Goal: Task Accomplishment & Management: Use online tool/utility

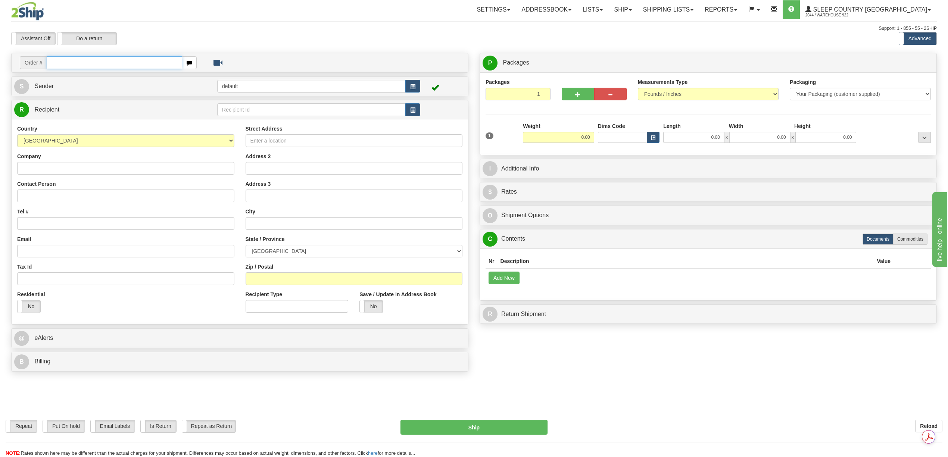
click at [75, 63] on input "text" at bounding box center [114, 62] width 135 height 13
paste input "9000H918514"
type input "9000H918514"
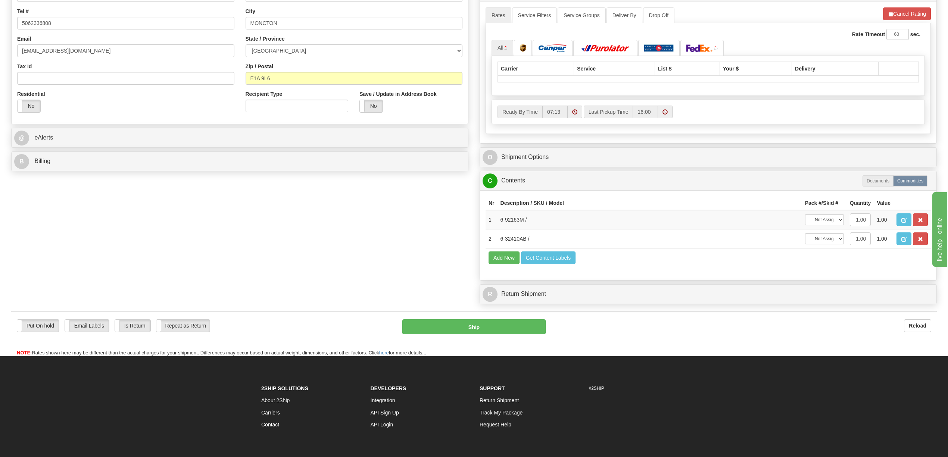
scroll to position [285, 0]
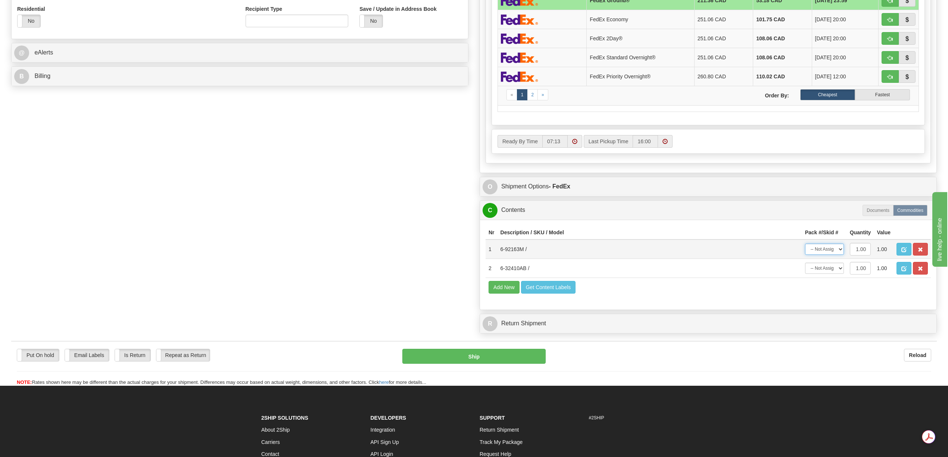
click at [838, 255] on select "-- Not Assigned -- Package 1" at bounding box center [824, 249] width 39 height 11
select select "0"
click at [805, 255] on select "-- Not Assigned -- Package 1" at bounding box center [824, 249] width 39 height 11
click at [837, 274] on select "-- Not Assigned -- Package 1" at bounding box center [824, 268] width 39 height 11
select select "0"
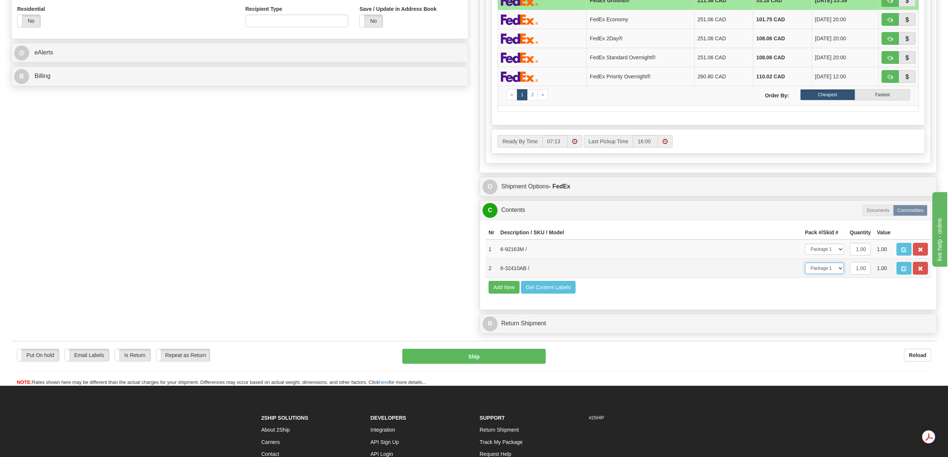
click at [805, 274] on select "-- Not Assigned -- Package 1" at bounding box center [824, 268] width 39 height 11
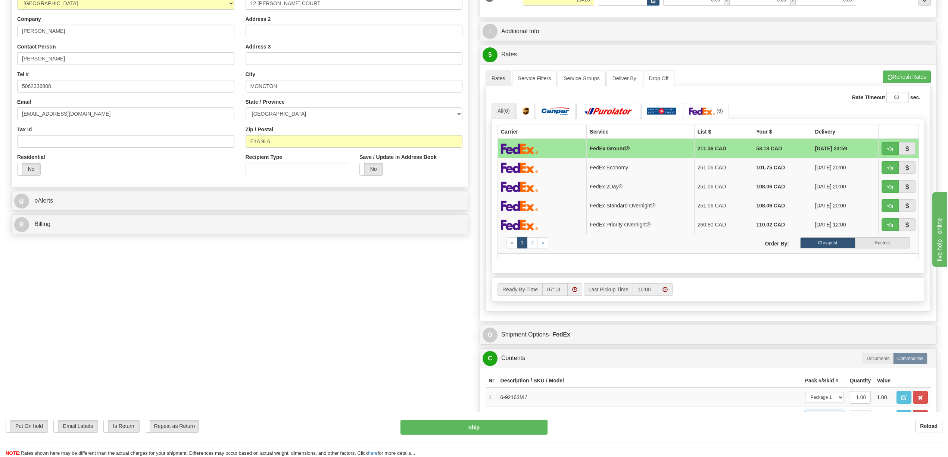
scroll to position [0, 0]
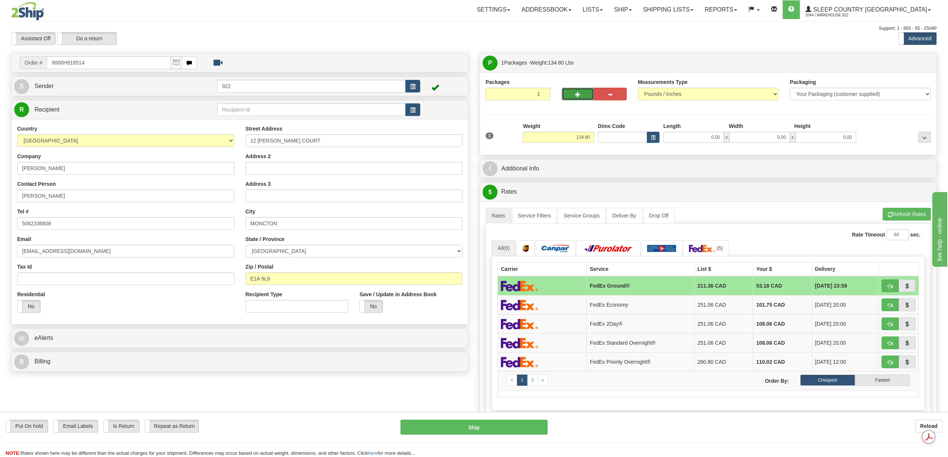
click at [582, 93] on button "button" at bounding box center [578, 94] width 32 height 13
type input "2"
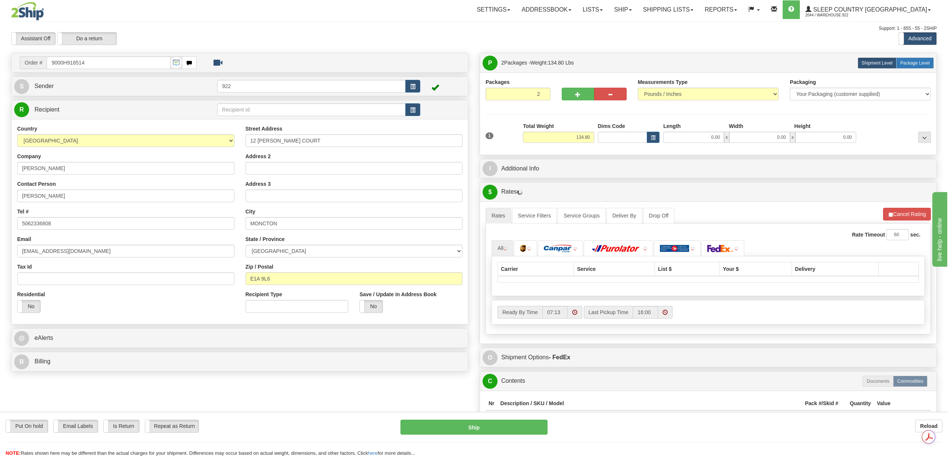
click at [907, 64] on span "Package Level" at bounding box center [914, 62] width 29 height 5
radio input "true"
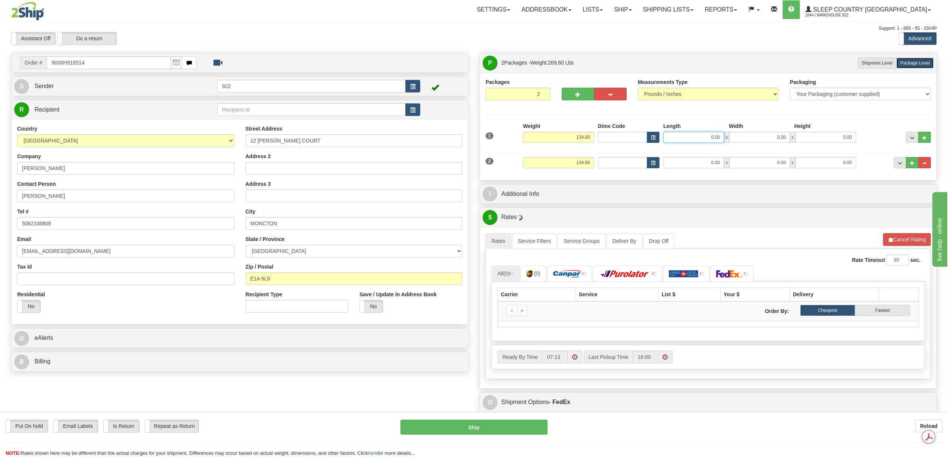
click at [713, 136] on input "0.00" at bounding box center [693, 137] width 61 height 11
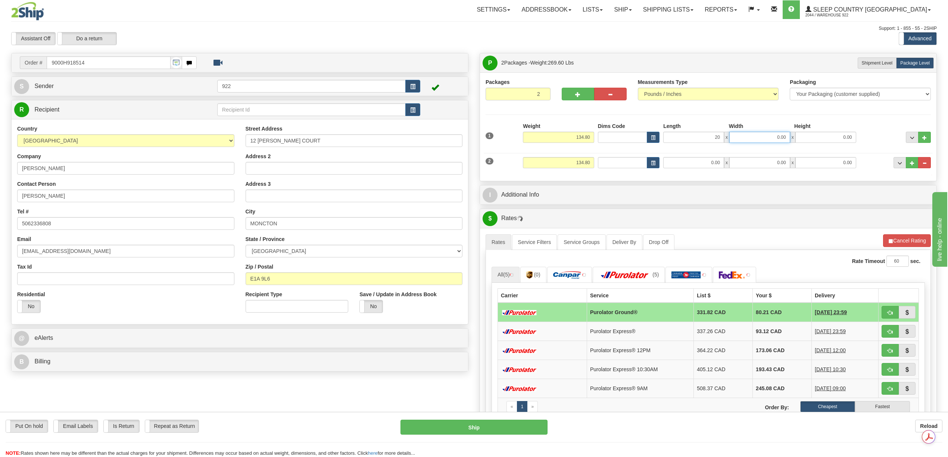
type input "20.00"
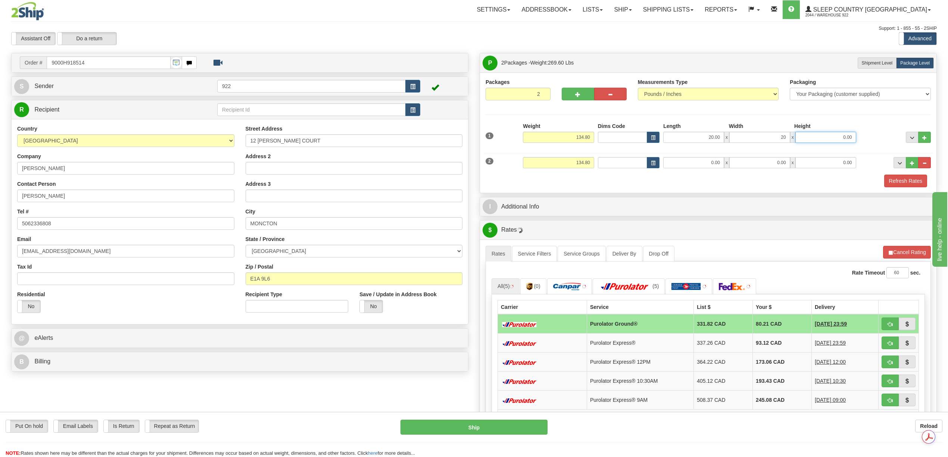
type input "20.00"
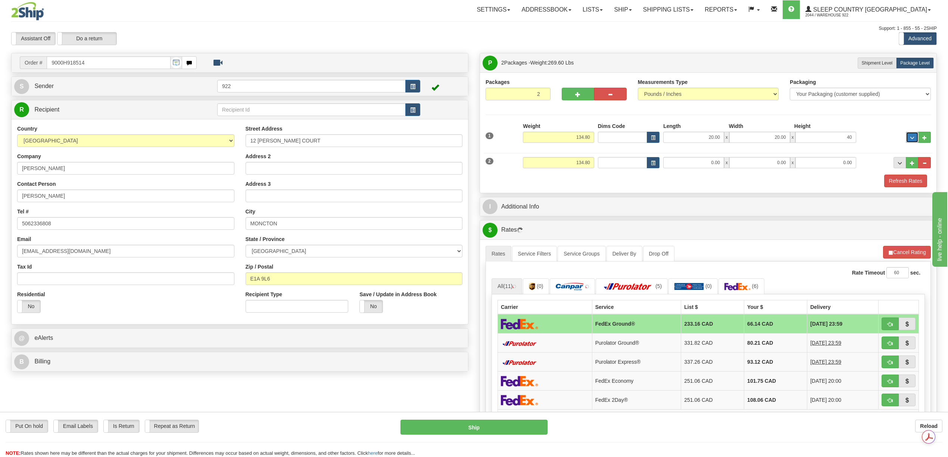
type input "40.00"
click at [710, 166] on input "0.00" at bounding box center [693, 162] width 61 height 11
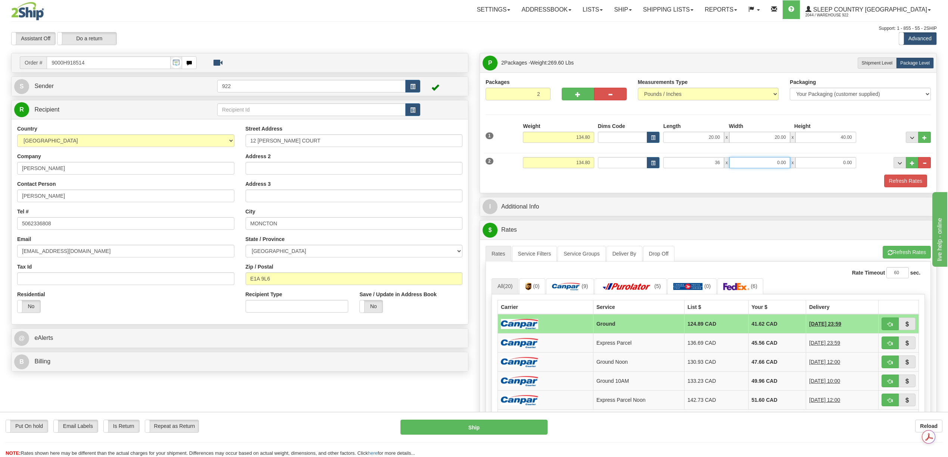
type input "36.00"
type input "6.00"
type input "36.00"
click at [896, 184] on button "Refresh Rates" at bounding box center [905, 181] width 43 height 13
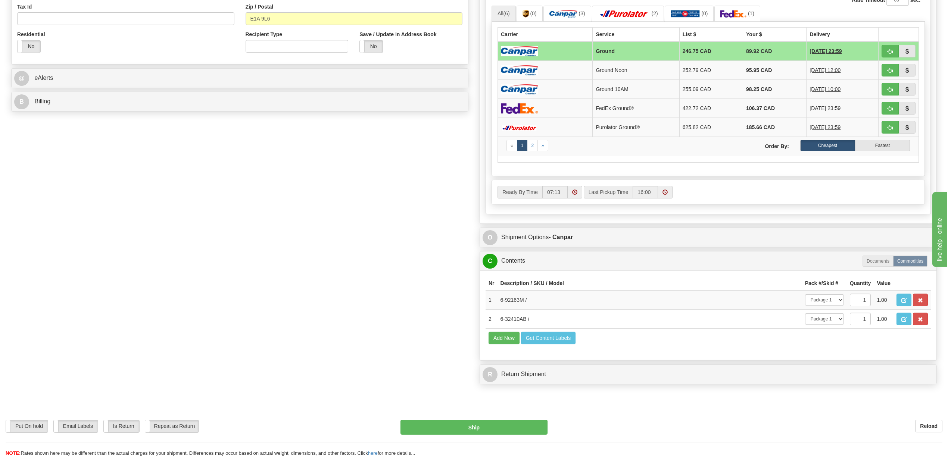
scroll to position [299, 0]
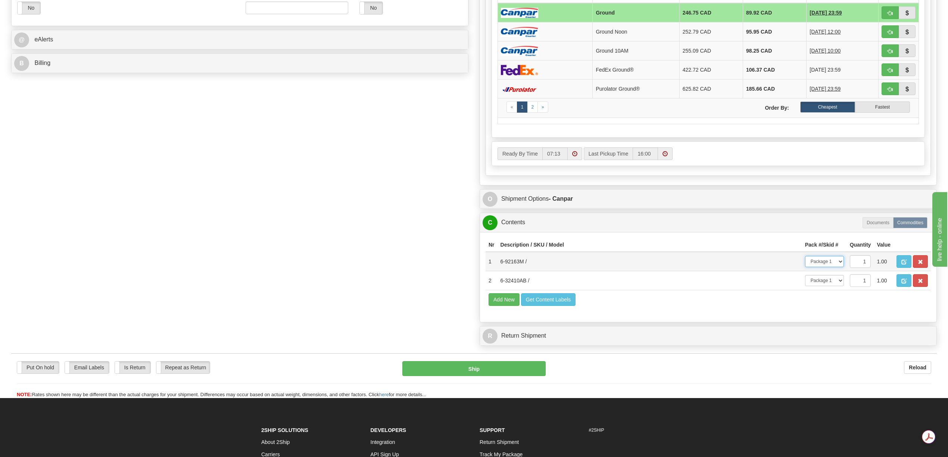
click at [838, 267] on select "-- Not Assigned -- Package 1 Package 2" at bounding box center [824, 261] width 39 height 11
click at [805, 267] on select "-- Not Assigned -- Package 1 Package 2" at bounding box center [824, 261] width 39 height 11
click at [838, 286] on select "-- Not Assigned -- Package 1 Package 2" at bounding box center [824, 280] width 39 height 11
select select "1"
click at [805, 286] on select "-- Not Assigned -- Package 1 Package 2" at bounding box center [824, 280] width 39 height 11
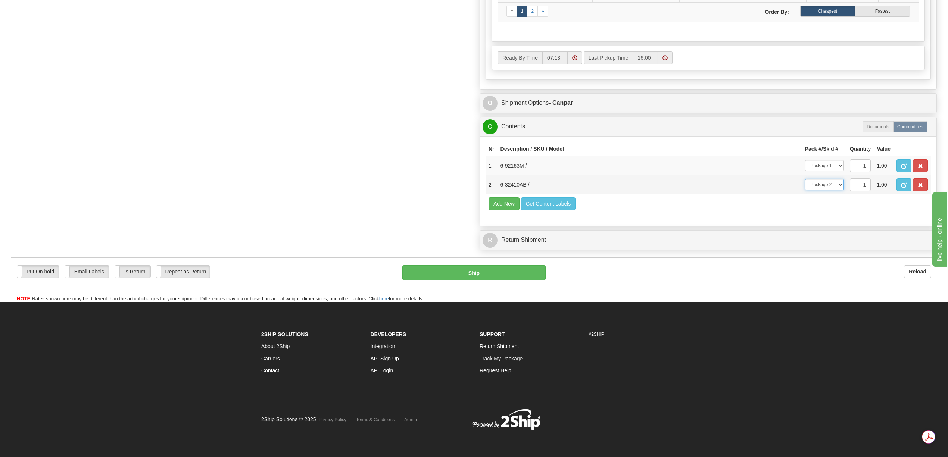
scroll to position [428, 0]
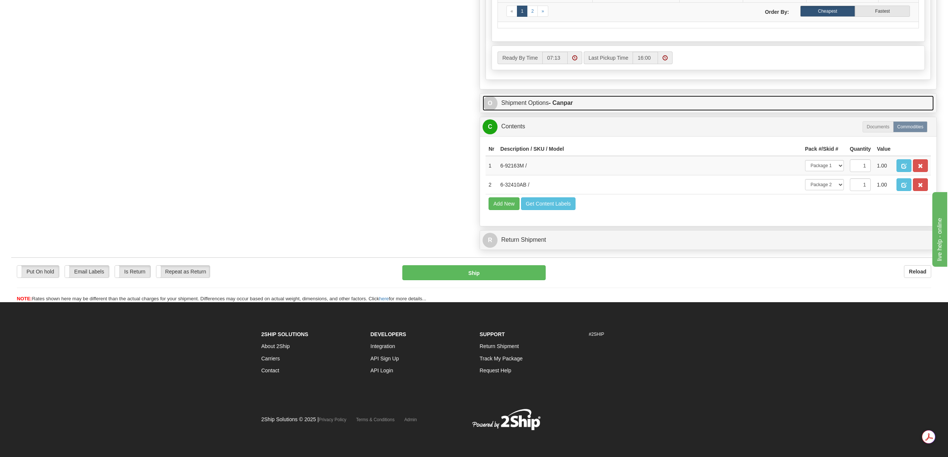
click at [527, 96] on link "O Shipment Options - Canpar" at bounding box center [708, 103] width 451 height 15
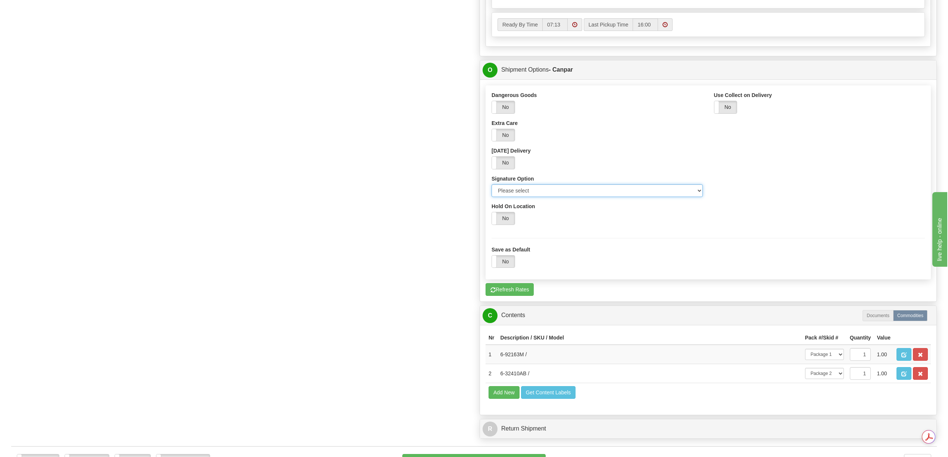
click at [696, 194] on select "Please select No Signature Required Signature Required Adult Signature" at bounding box center [596, 190] width 211 height 13
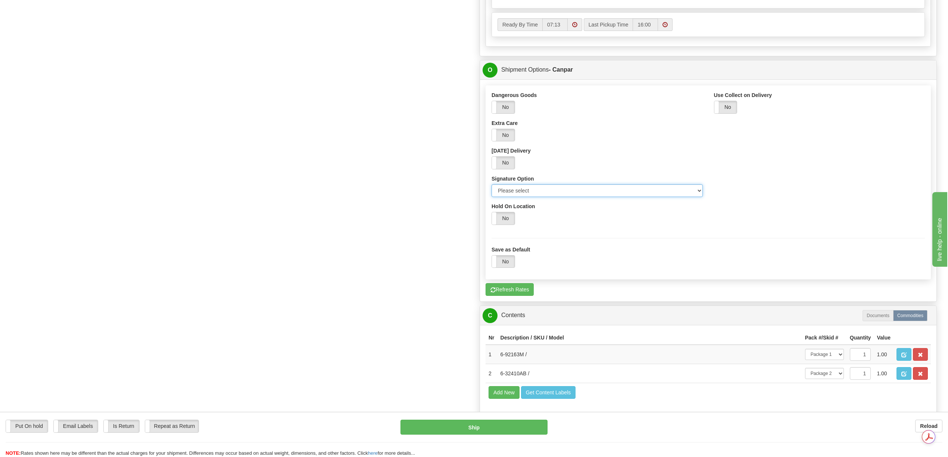
select select "2"
click at [491, 190] on select "Please select No Signature Required Signature Required Adult Signature" at bounding box center [596, 190] width 211 height 13
click at [815, 249] on div "Save as Default Yes No" at bounding box center [708, 252] width 444 height 43
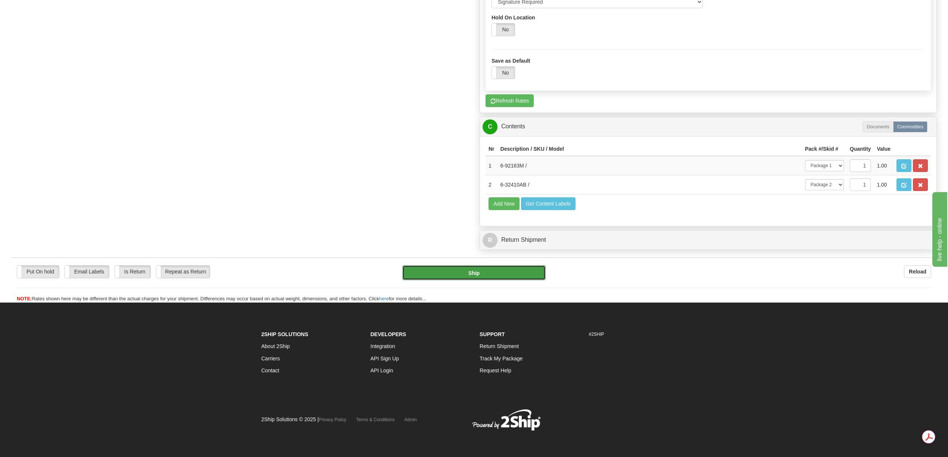
click at [488, 280] on button "Ship" at bounding box center [473, 272] width 143 height 15
type input "1"
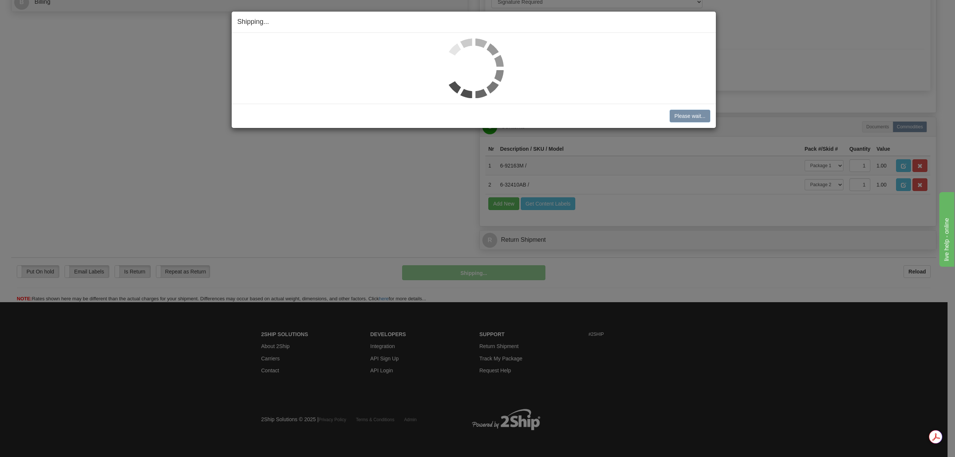
scroll to position [380, 0]
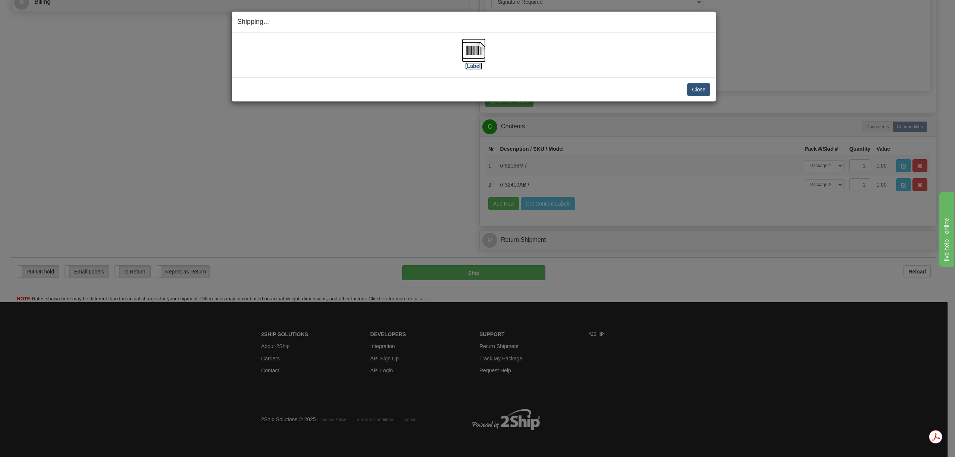
click at [480, 59] on img at bounding box center [474, 50] width 24 height 24
click at [702, 91] on button "Close" at bounding box center [698, 89] width 23 height 13
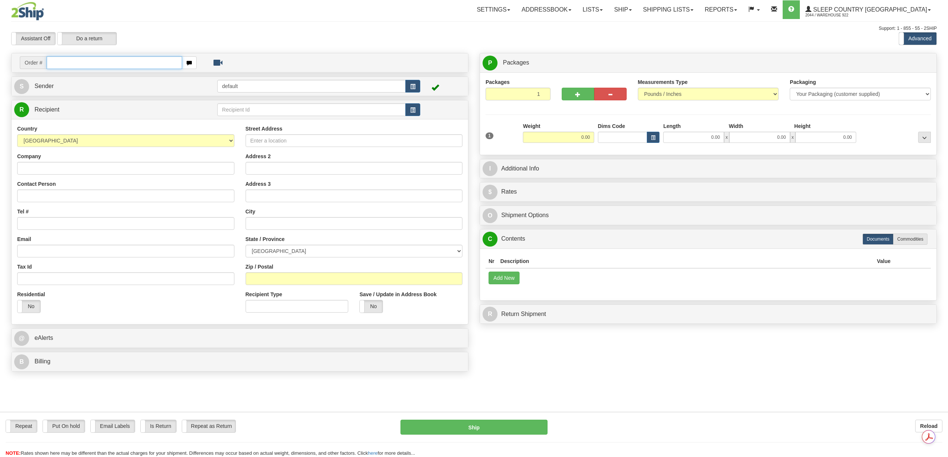
click at [163, 67] on input "text" at bounding box center [114, 62] width 135 height 13
paste input "9000H974200"
type input "9000H974200"
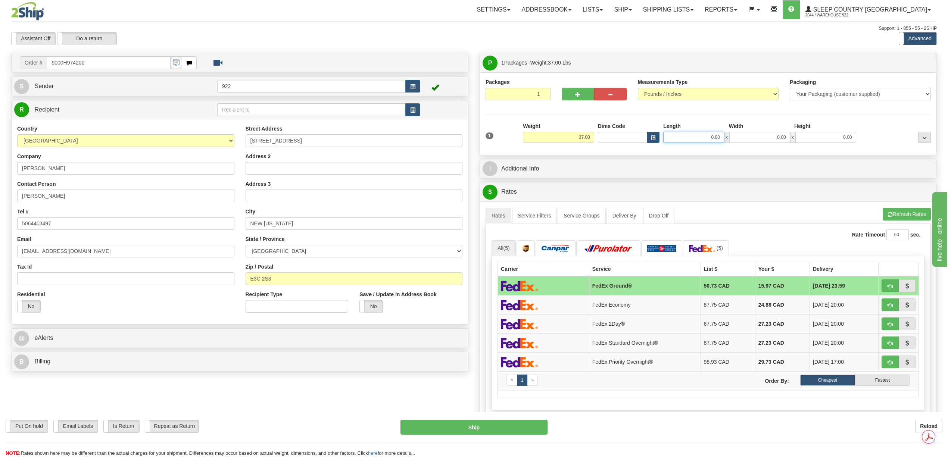
click at [712, 140] on input "0.00" at bounding box center [693, 137] width 61 height 11
type input "20.00"
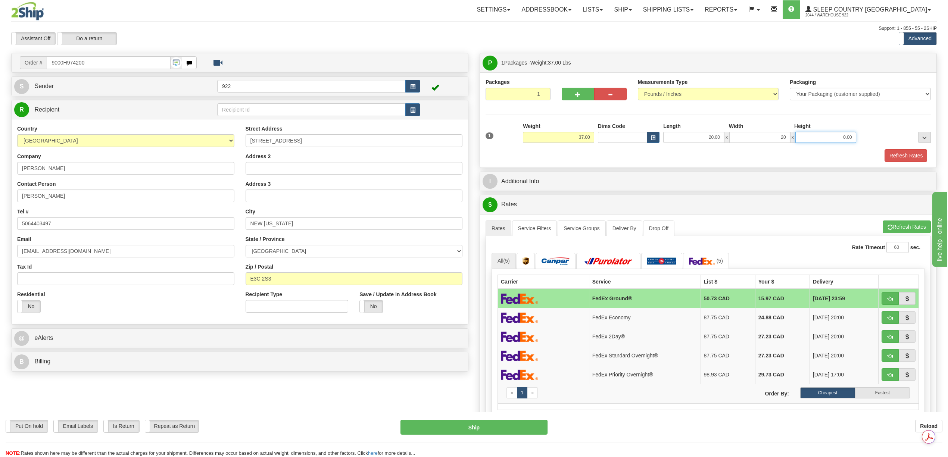
type input "20.00"
type input "40.00"
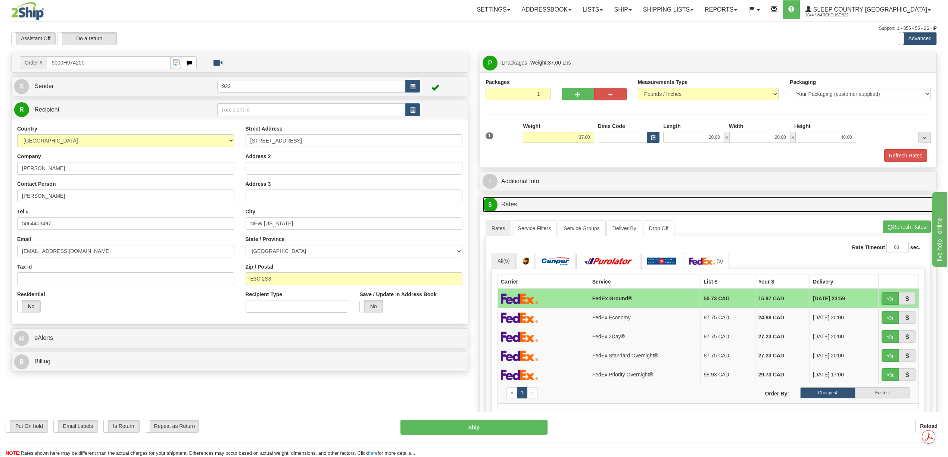
click at [889, 205] on link "$ Rates" at bounding box center [708, 204] width 451 height 15
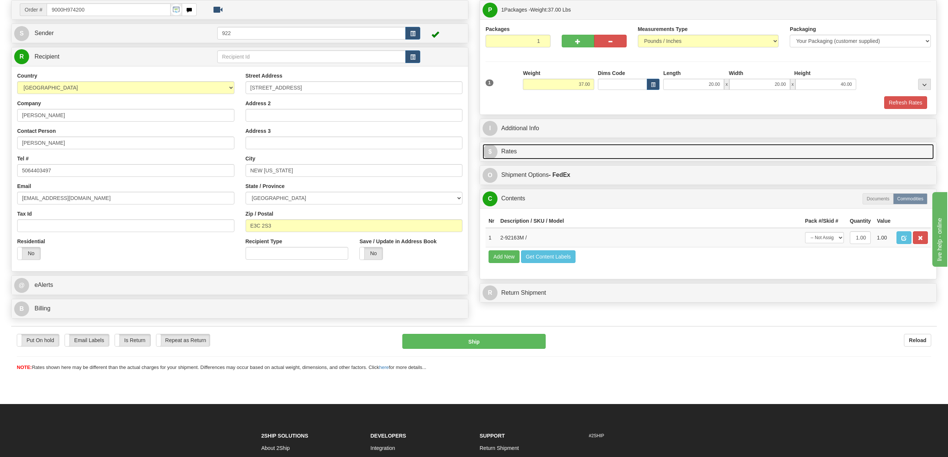
scroll to position [50, 0]
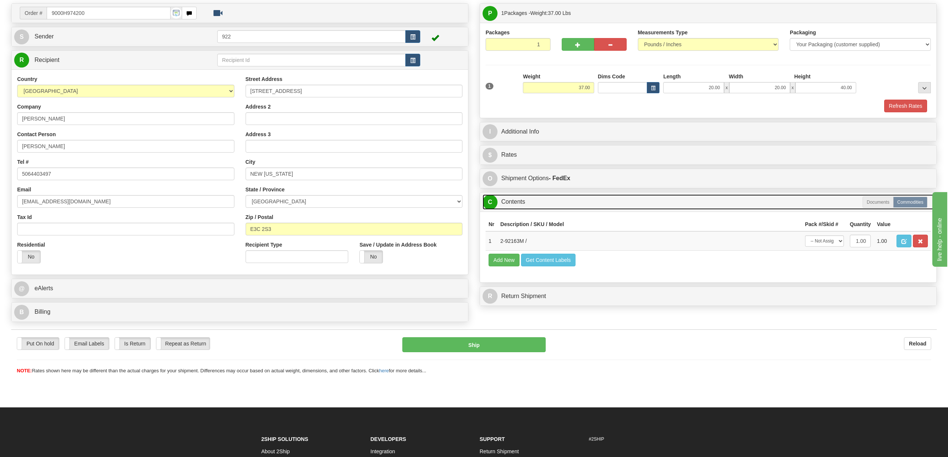
click at [540, 205] on link "C Contents" at bounding box center [708, 201] width 451 height 15
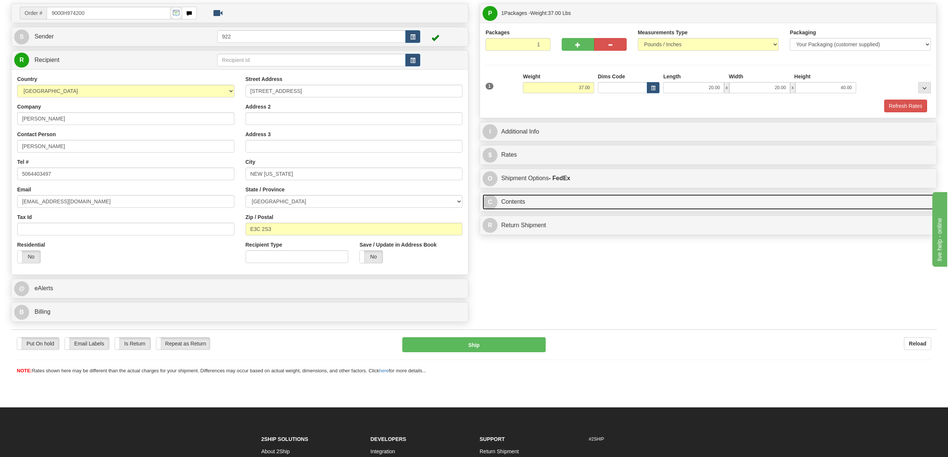
click at [540, 205] on link "C Contents" at bounding box center [708, 201] width 451 height 15
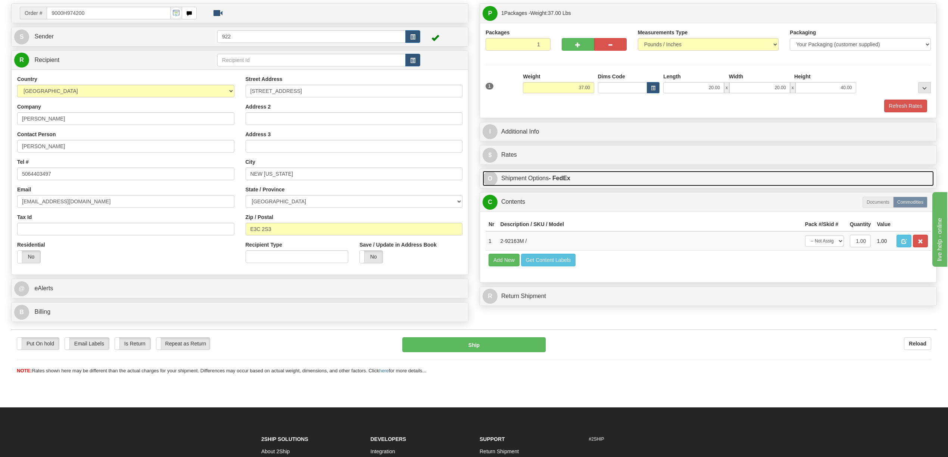
click at [535, 180] on link "O Shipment Options - FedEx" at bounding box center [708, 178] width 451 height 15
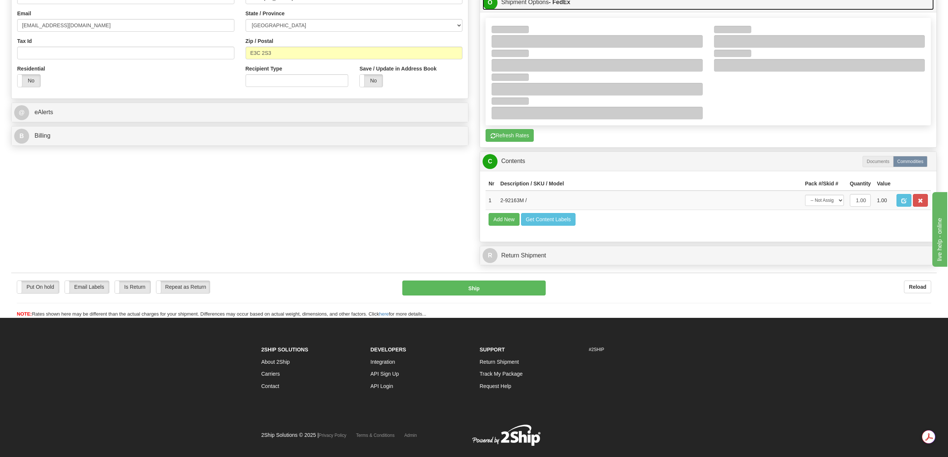
scroll to position [249, 0]
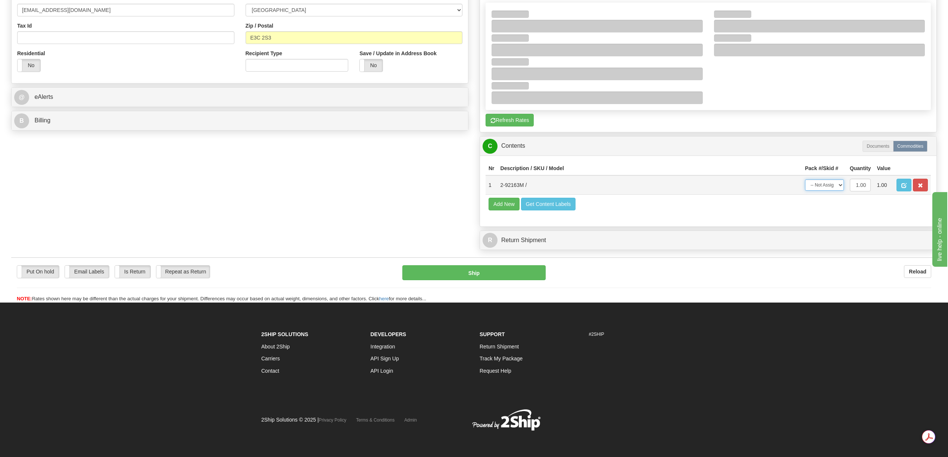
click at [838, 187] on select "-- Not Assigned -- Package 1" at bounding box center [824, 184] width 39 height 11
select select "0"
click at [805, 181] on select "-- Not Assigned -- Package 1" at bounding box center [824, 184] width 39 height 11
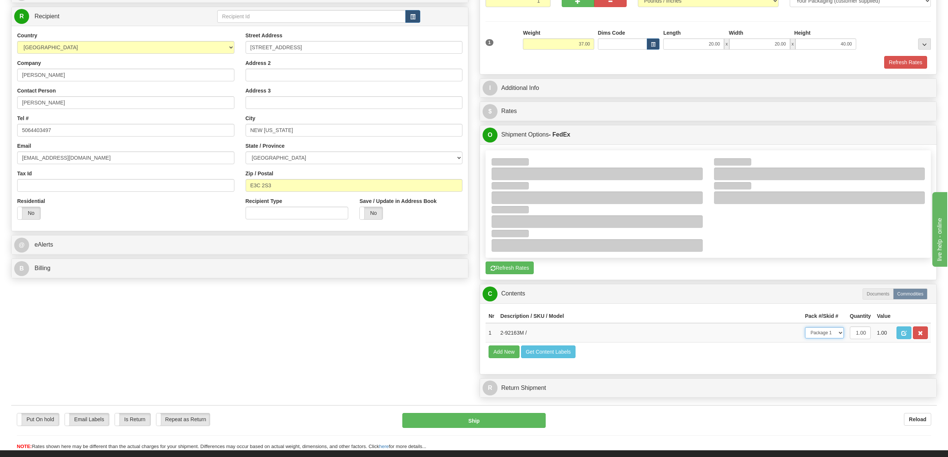
scroll to position [50, 0]
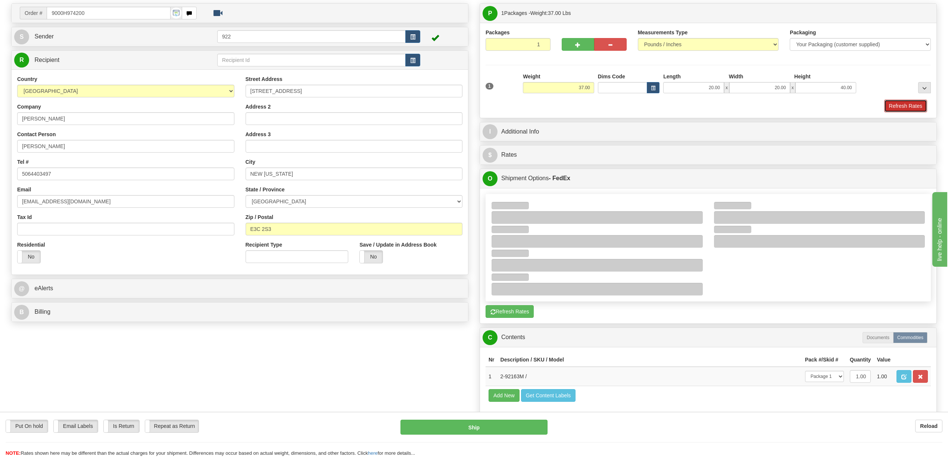
click at [905, 108] on button "Refresh Rates" at bounding box center [905, 106] width 43 height 13
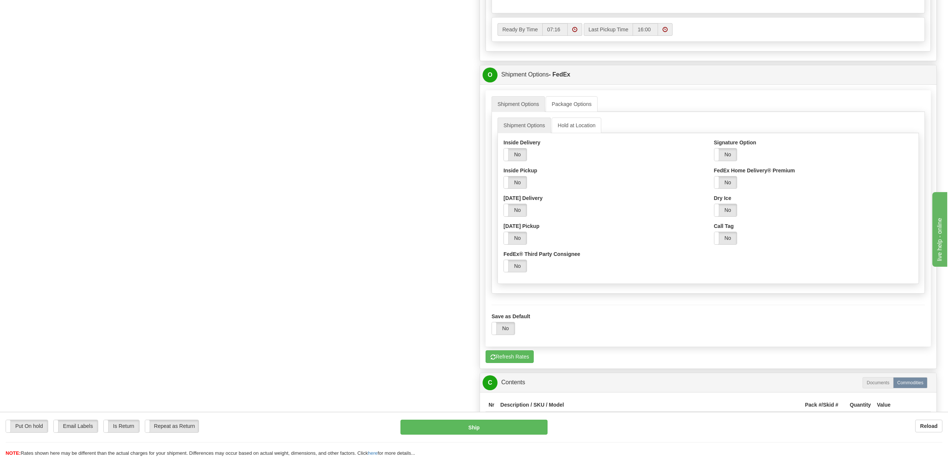
scroll to position [398, 0]
click at [730, 160] on label "No" at bounding box center [725, 154] width 23 height 12
click at [803, 188] on select "Adult Direct Indirect No Signature Required Service Default" at bounding box center [761, 182] width 94 height 13
select select "2"
click at [714, 182] on select "Adult Direct Indirect No Signature Required Service Default" at bounding box center [761, 182] width 94 height 13
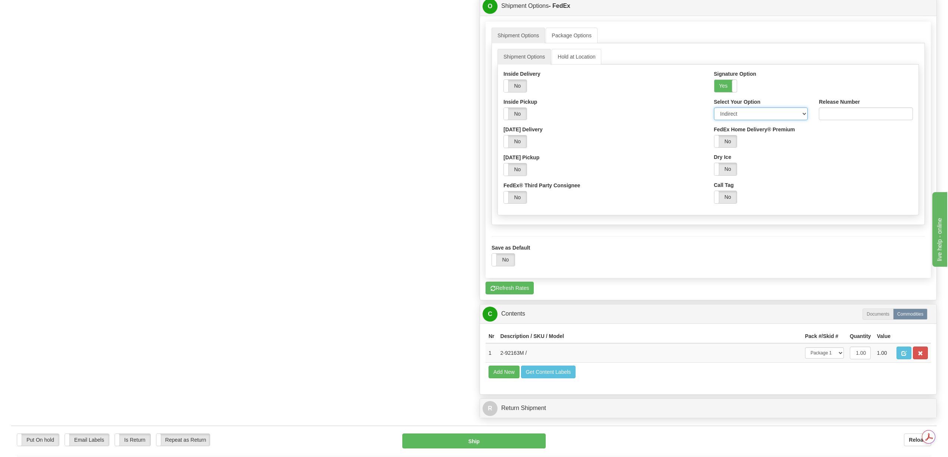
scroll to position [645, 0]
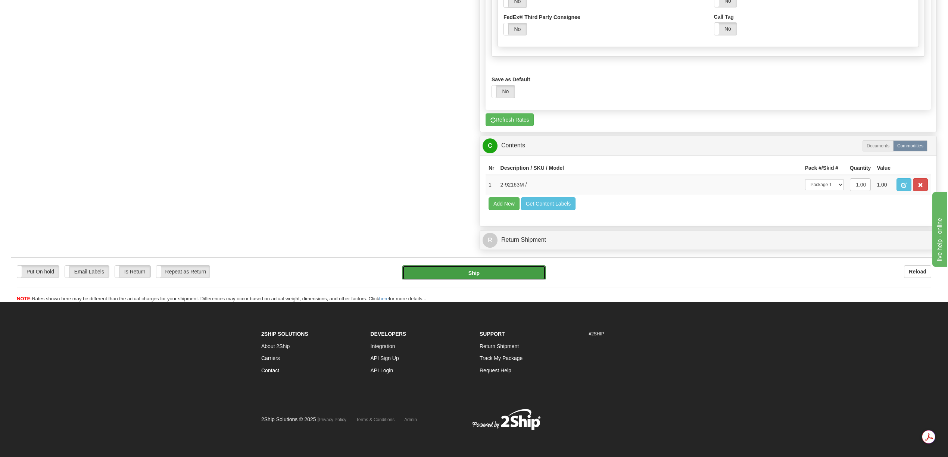
click at [491, 280] on button "Ship" at bounding box center [473, 272] width 143 height 15
type input "92"
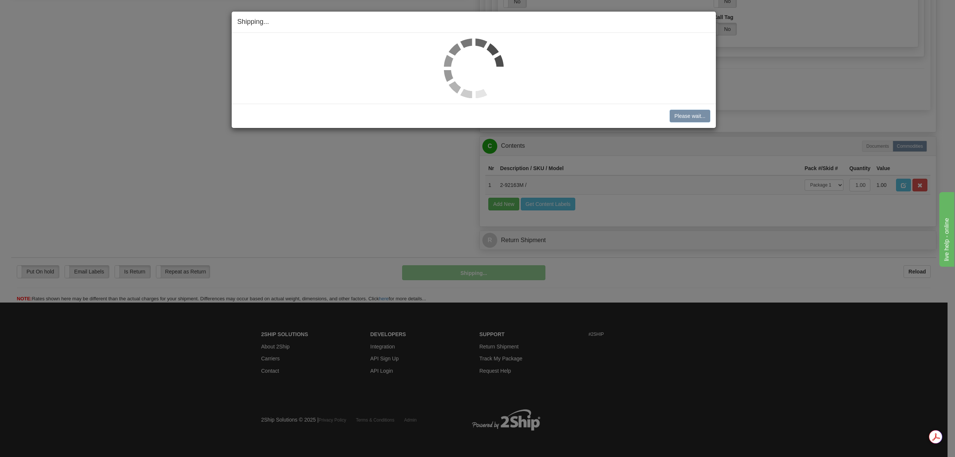
scroll to position [385, 0]
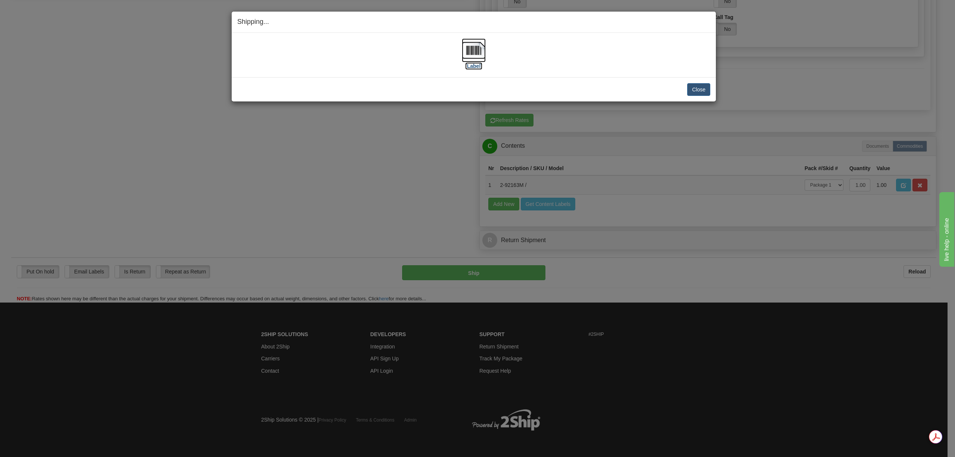
click at [480, 53] on img at bounding box center [474, 50] width 24 height 24
click at [693, 96] on button "Close" at bounding box center [698, 89] width 23 height 13
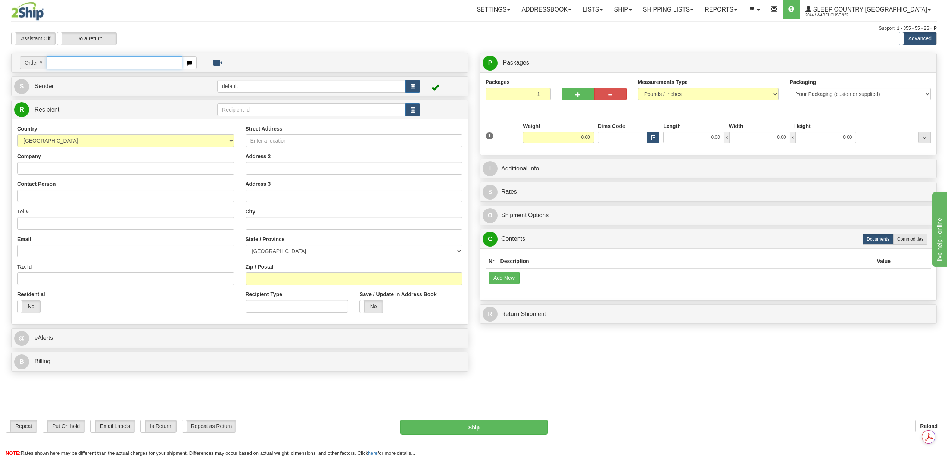
click at [74, 63] on input "text" at bounding box center [114, 62] width 135 height 13
paste input "9000H980506"
type input "9000H980506"
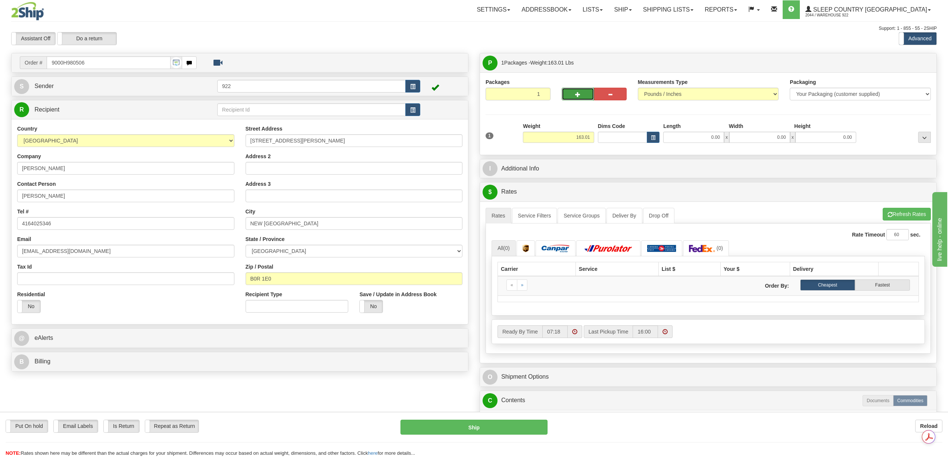
click at [584, 93] on button "button" at bounding box center [578, 94] width 32 height 13
type input "2"
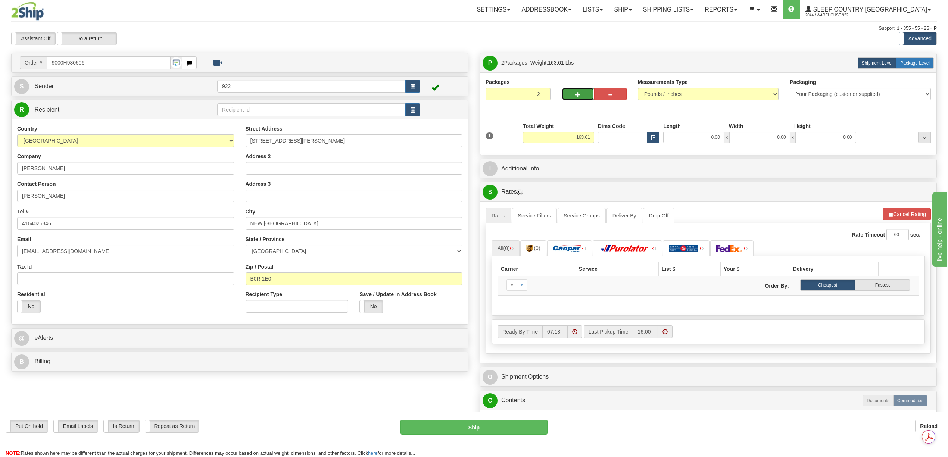
click at [916, 61] on span "Package Level" at bounding box center [914, 62] width 29 height 5
radio input "true"
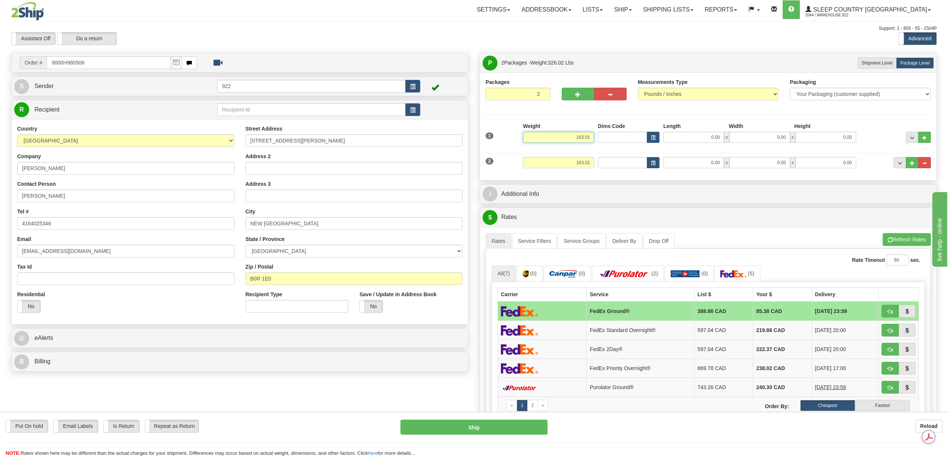
drag, startPoint x: 573, startPoint y: 137, endPoint x: 592, endPoint y: 135, distance: 18.8
click at [592, 135] on input "163.01" at bounding box center [558, 137] width 71 height 11
type input "80.00"
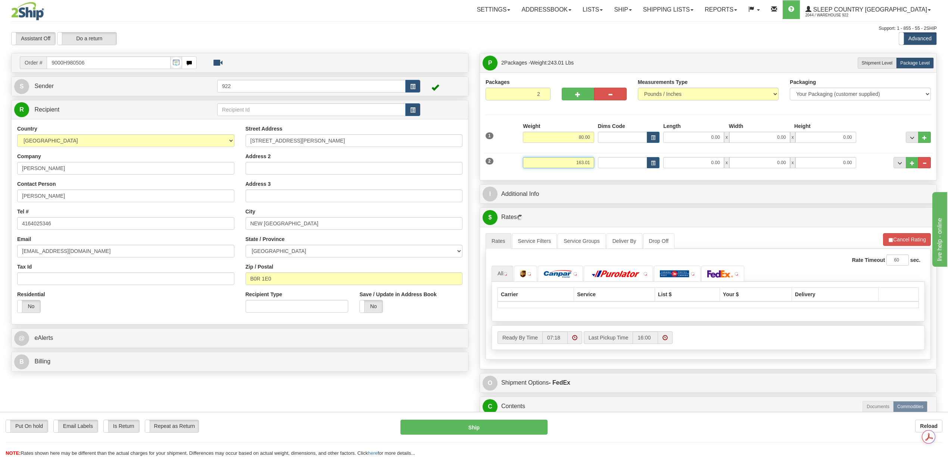
drag, startPoint x: 587, startPoint y: 168, endPoint x: 596, endPoint y: 169, distance: 9.1
click at [596, 169] on div "2 Weight 163.01 Dims Code Length Width 0.00" at bounding box center [708, 161] width 449 height 25
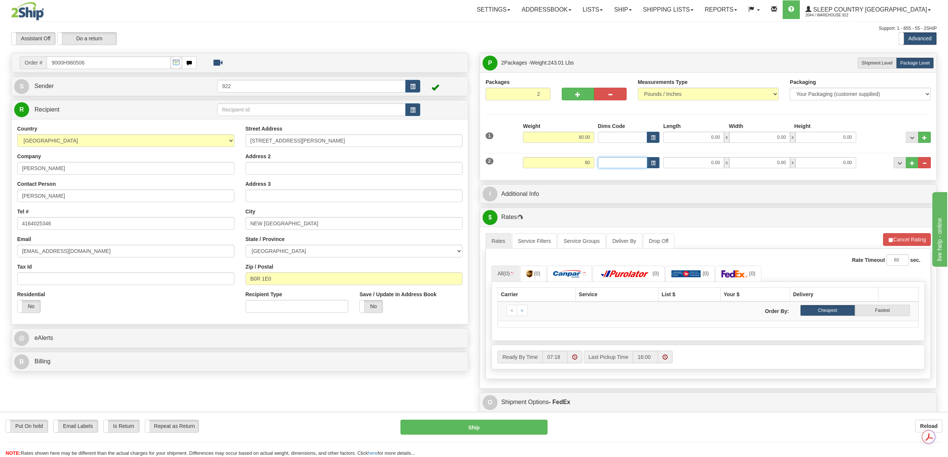
type input "80.00"
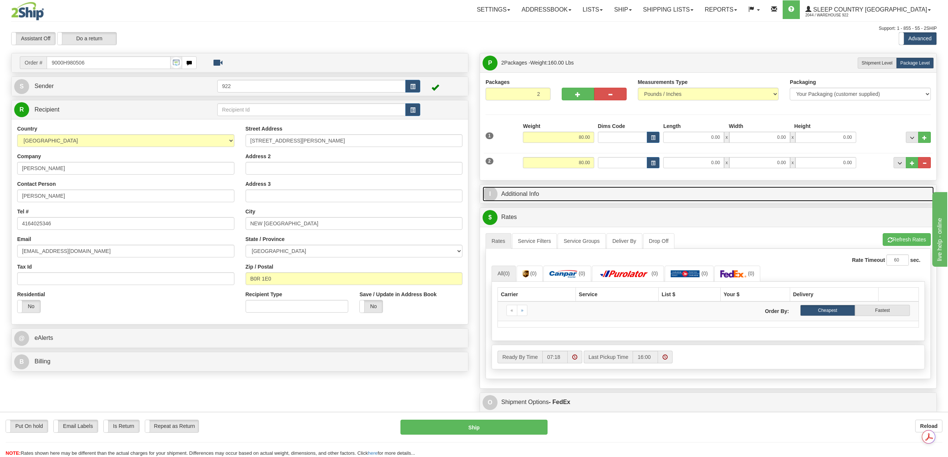
click at [841, 193] on link "I Additional Info" at bounding box center [708, 194] width 451 height 15
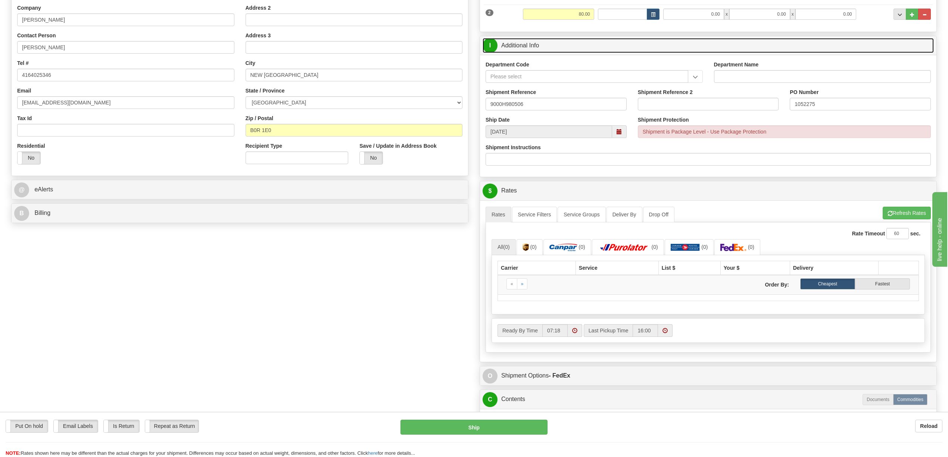
scroll to position [149, 0]
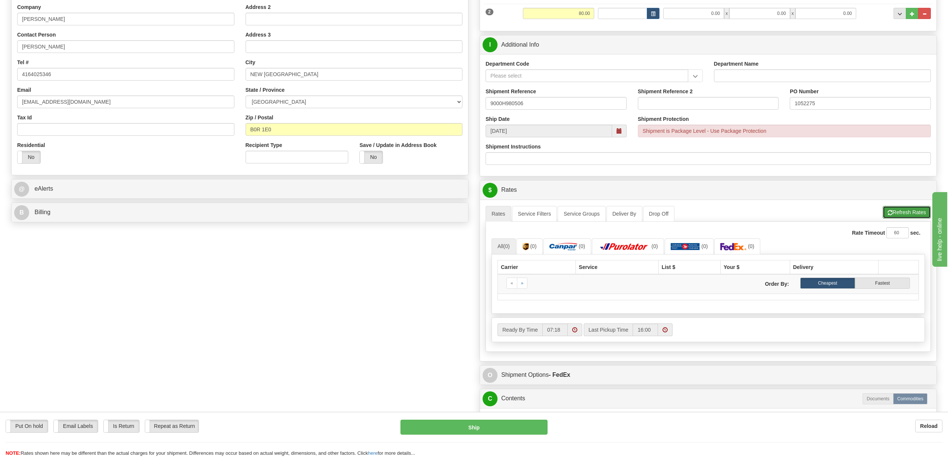
click at [892, 210] on button "Refresh Rates" at bounding box center [907, 212] width 48 height 13
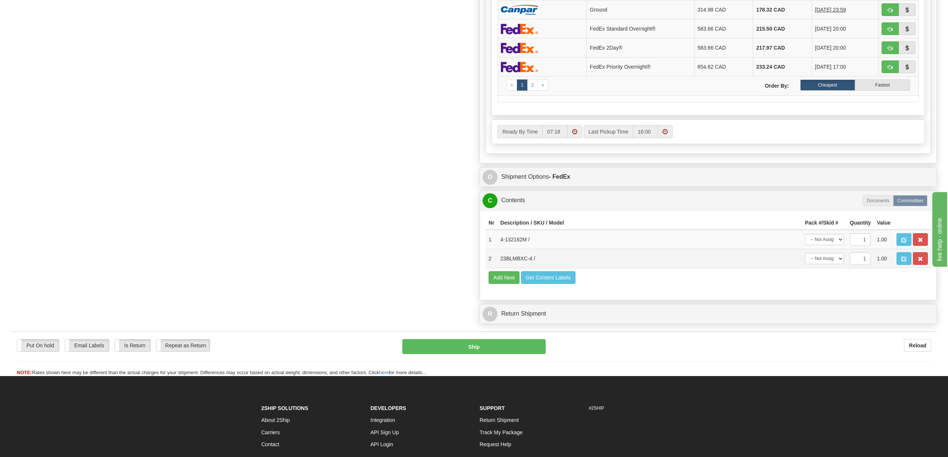
scroll to position [448, 0]
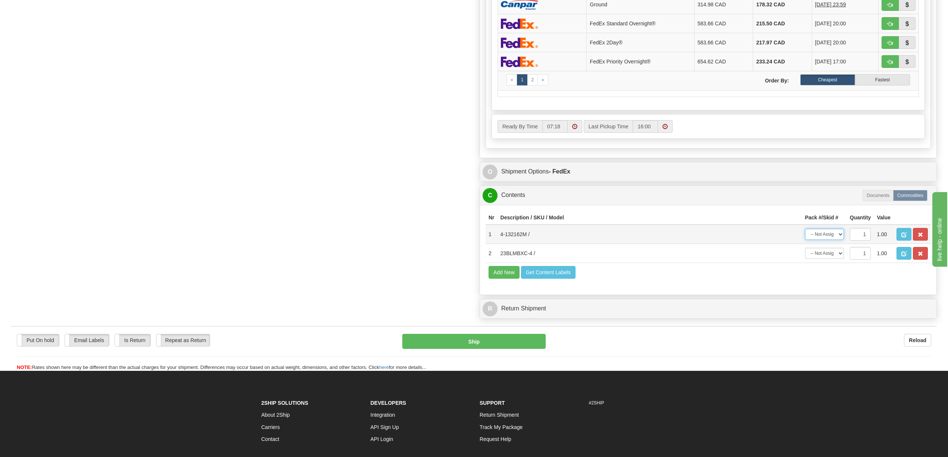
click at [839, 240] on select "-- Not Assigned -- Package 1 Package 2" at bounding box center [824, 234] width 39 height 11
select select "0"
click at [805, 240] on select "-- Not Assigned -- Package 1 Package 2" at bounding box center [824, 234] width 39 height 11
click at [841, 259] on select "-- Not Assigned -- Package 1 Package 2" at bounding box center [824, 253] width 39 height 11
select select "1"
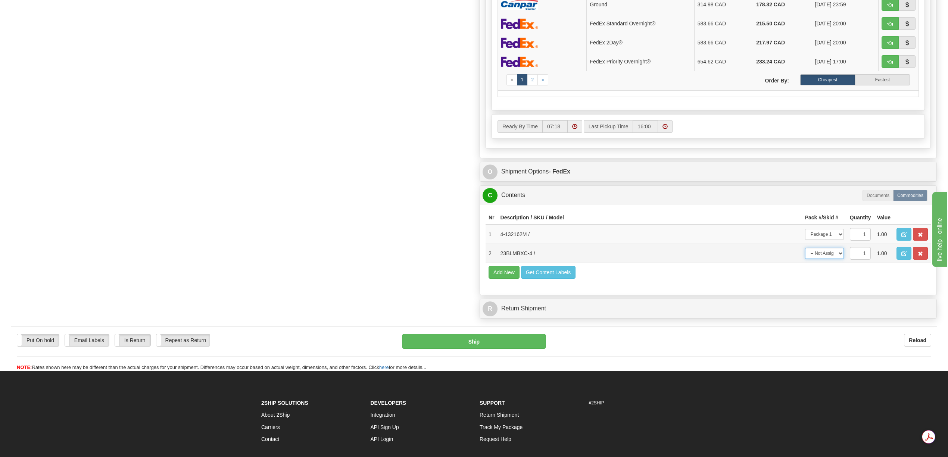
click at [805, 259] on select "-- Not Assigned -- Package 1 Package 2" at bounding box center [824, 253] width 39 height 11
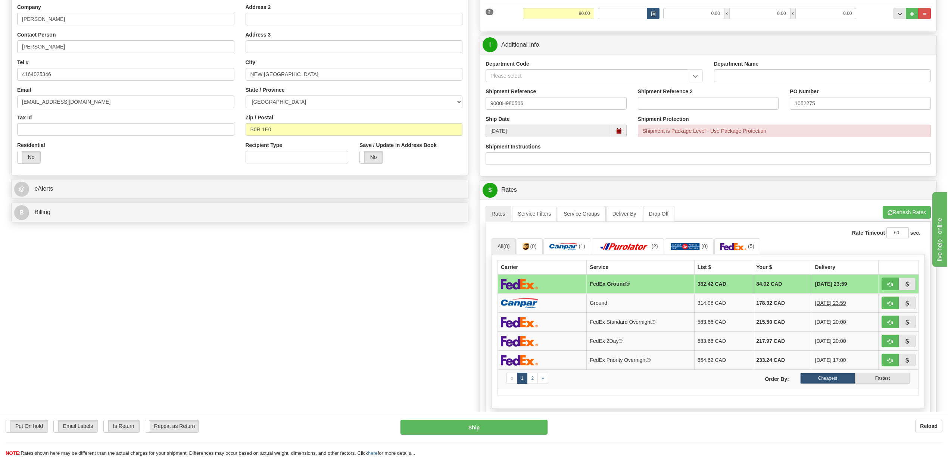
scroll to position [0, 0]
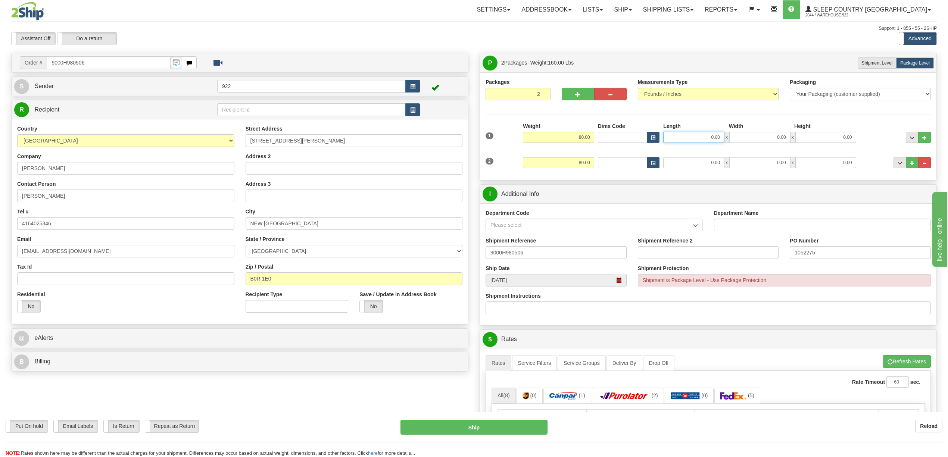
click at [708, 140] on input "0.00" at bounding box center [693, 137] width 61 height 11
type input "20.00"
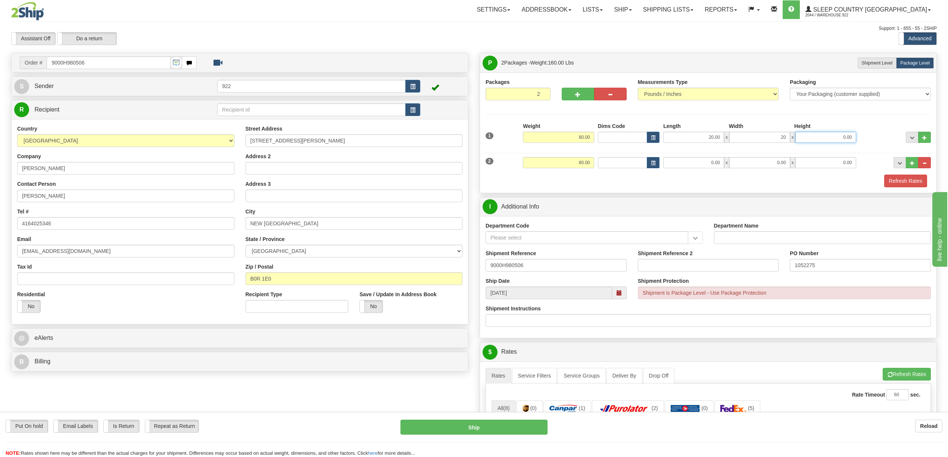
type input "20.00"
type input "40.00"
click at [713, 163] on input "0.00" at bounding box center [693, 162] width 61 height 11
type input "82.00"
type input "17.00"
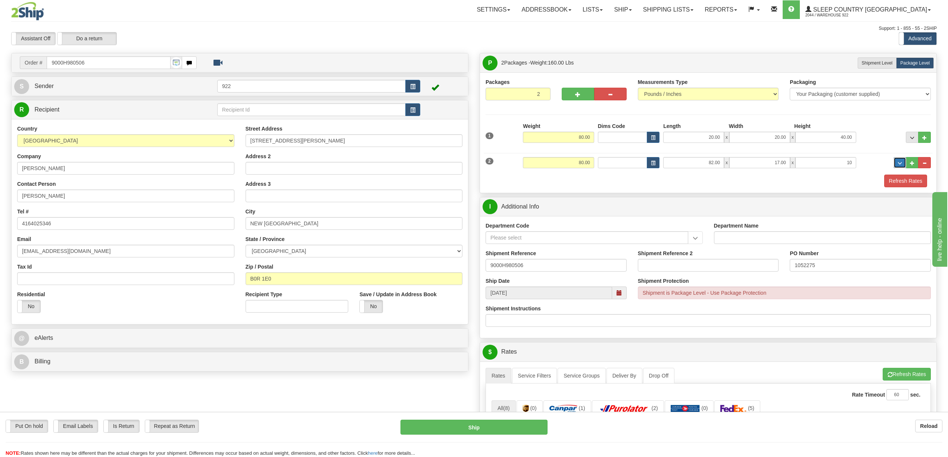
type input "10.00"
click at [904, 182] on button "Refresh Rates" at bounding box center [905, 181] width 43 height 13
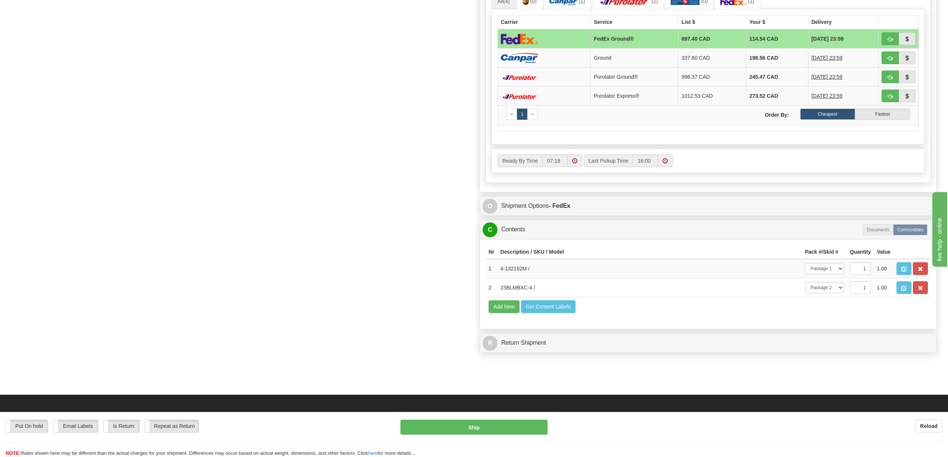
scroll to position [398, 0]
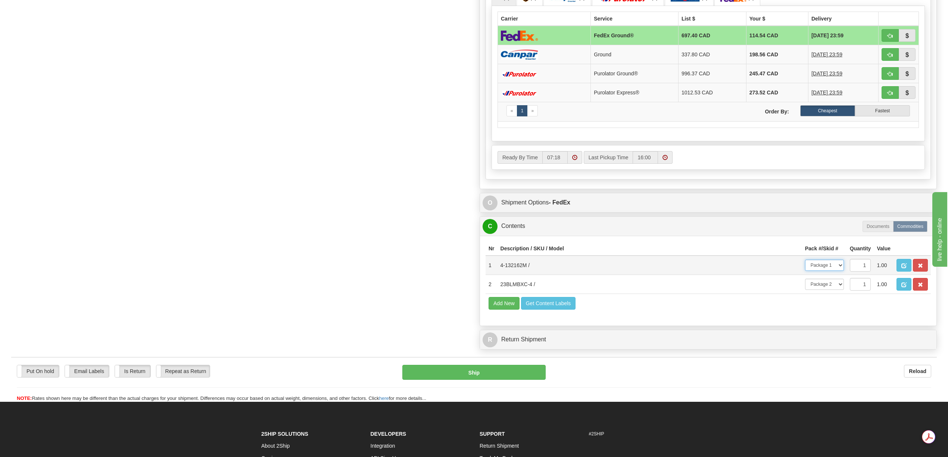
click at [838, 271] on select "-- Not Assigned -- Package 1 Package 2" at bounding box center [824, 265] width 39 height 11
click at [805, 271] on select "-- Not Assigned -- Package 1 Package 2" at bounding box center [824, 265] width 39 height 11
click at [744, 268] on td "4-132162M /" at bounding box center [649, 265] width 305 height 19
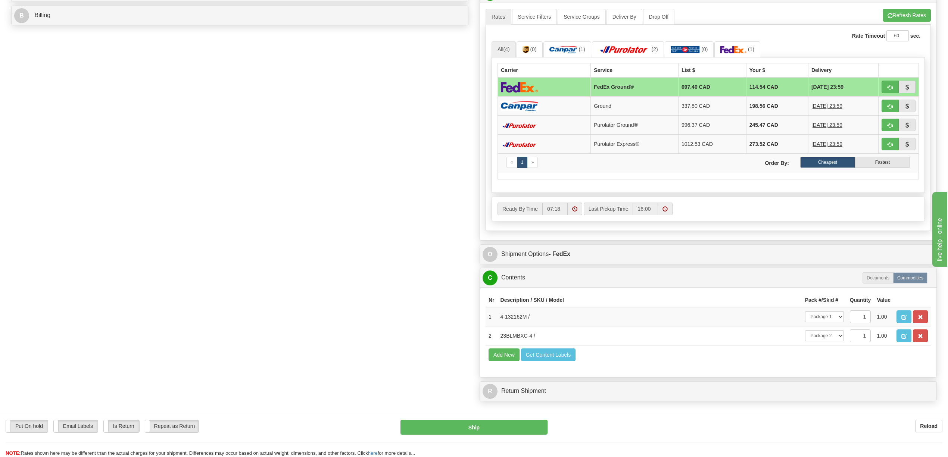
scroll to position [348, 0]
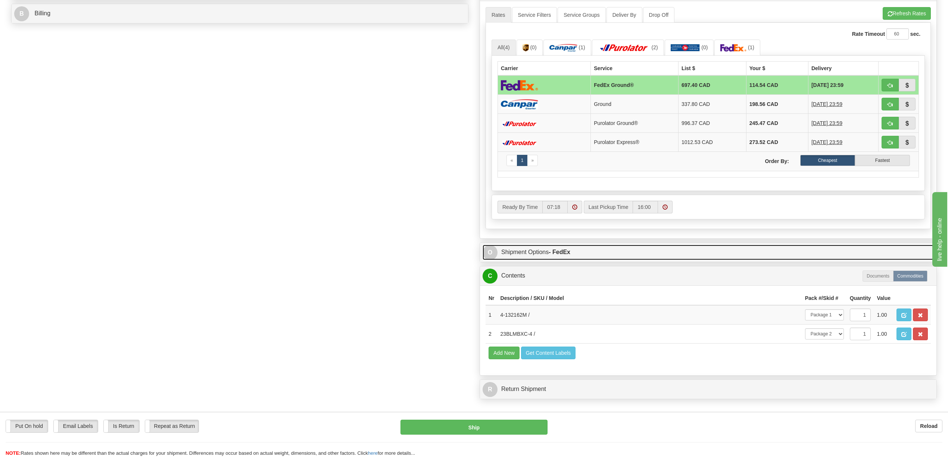
click at [570, 253] on link "O Shipment Options - FedEx" at bounding box center [708, 252] width 451 height 15
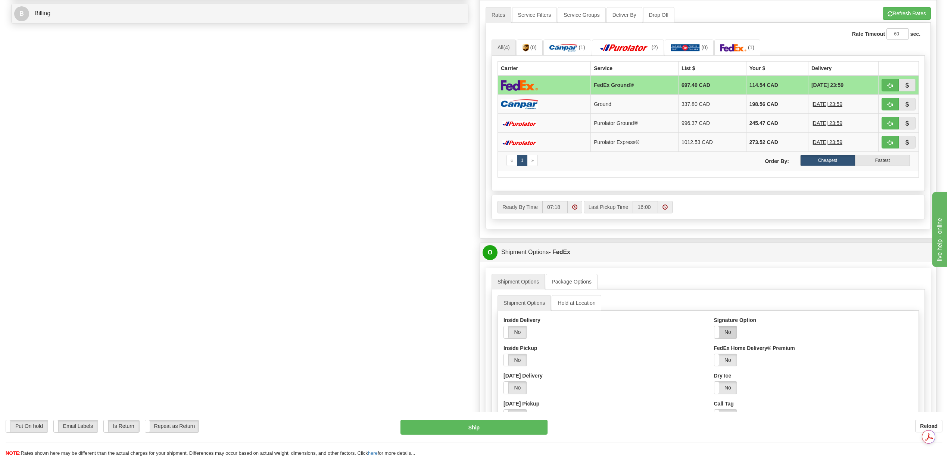
click at [733, 337] on label "No" at bounding box center [725, 332] width 23 height 12
click at [803, 366] on select "Adult Direct Indirect No Signature Required Service Default" at bounding box center [761, 360] width 94 height 13
select select "2"
click at [714, 360] on select "Adult Direct Indirect No Signature Required Service Default" at bounding box center [761, 360] width 94 height 13
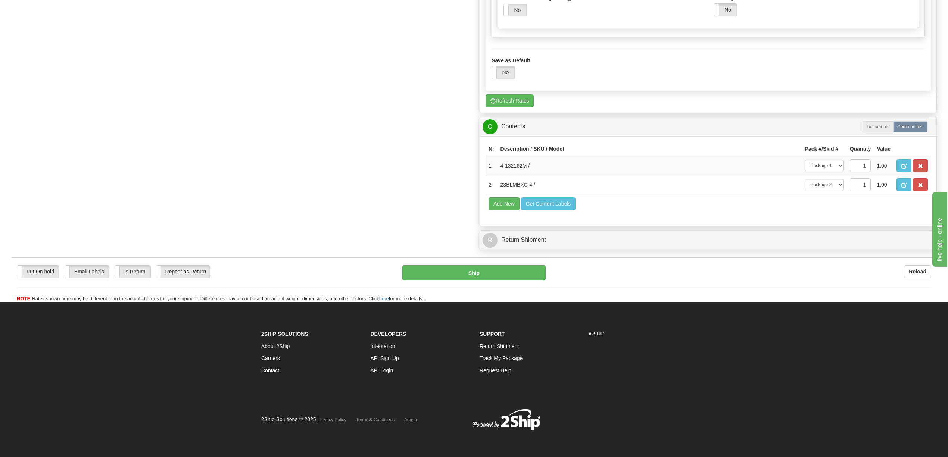
scroll to position [796, 0]
click at [483, 280] on button "Ship" at bounding box center [473, 272] width 143 height 15
type input "92"
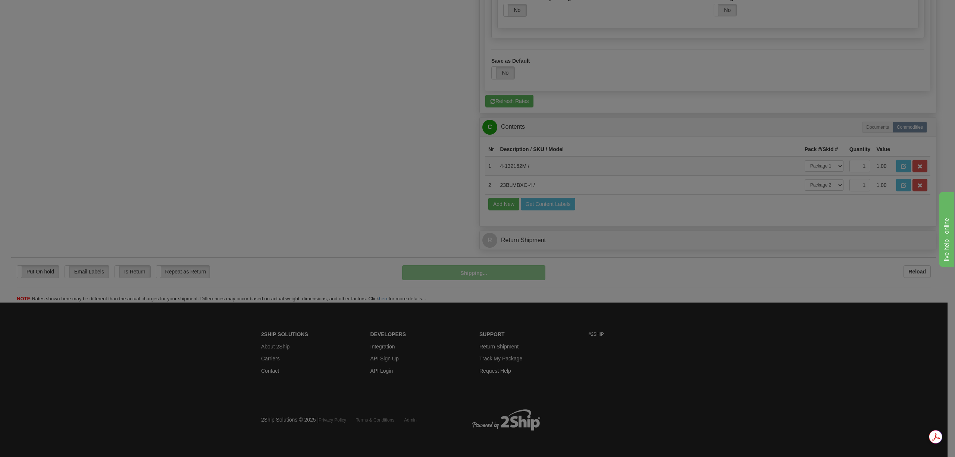
scroll to position [555, 0]
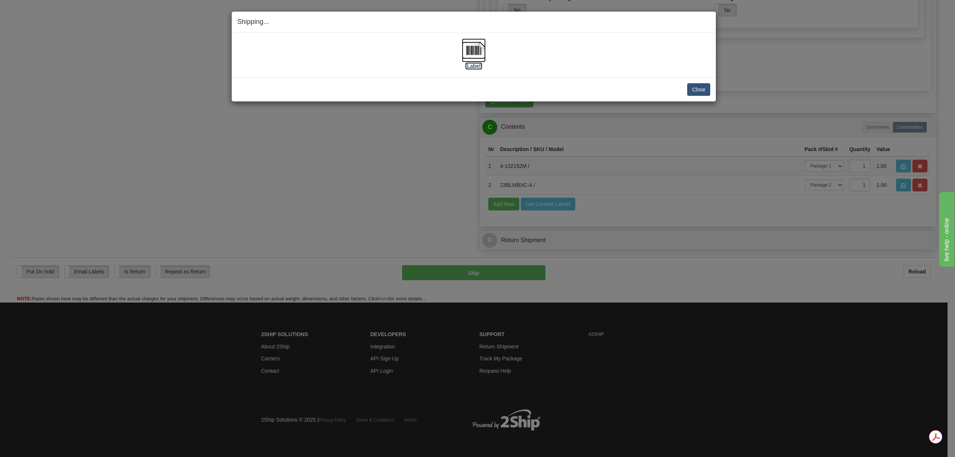
click at [477, 54] on img at bounding box center [474, 50] width 24 height 24
click at [694, 90] on button "Close" at bounding box center [698, 89] width 23 height 13
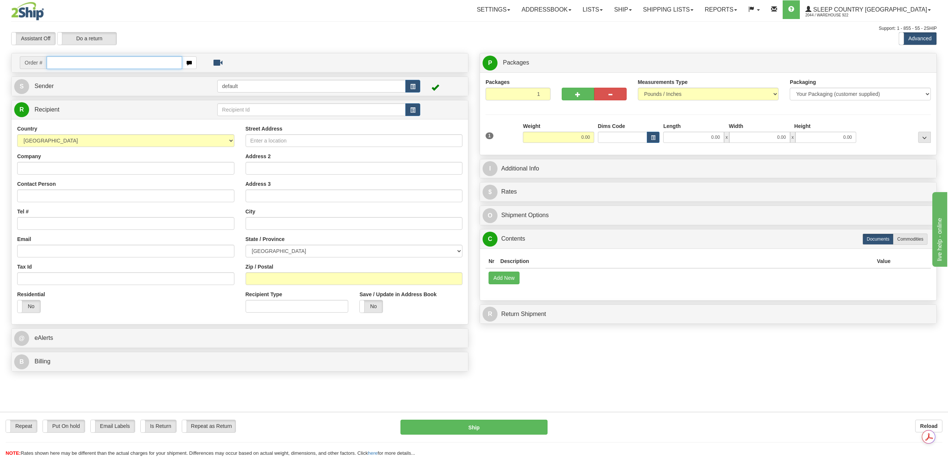
click at [65, 69] on input "text" at bounding box center [114, 62] width 135 height 13
paste input "9000H980551"
type input "9000H980551"
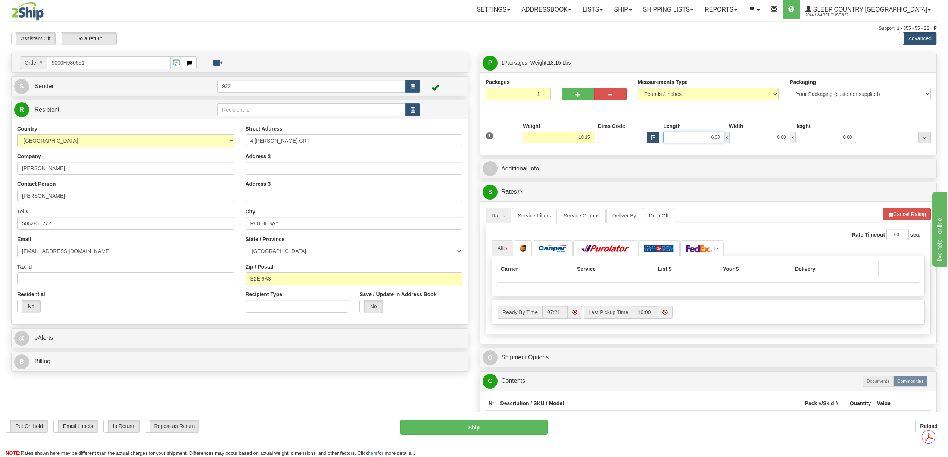
click at [709, 137] on input "0.00" at bounding box center [693, 137] width 61 height 11
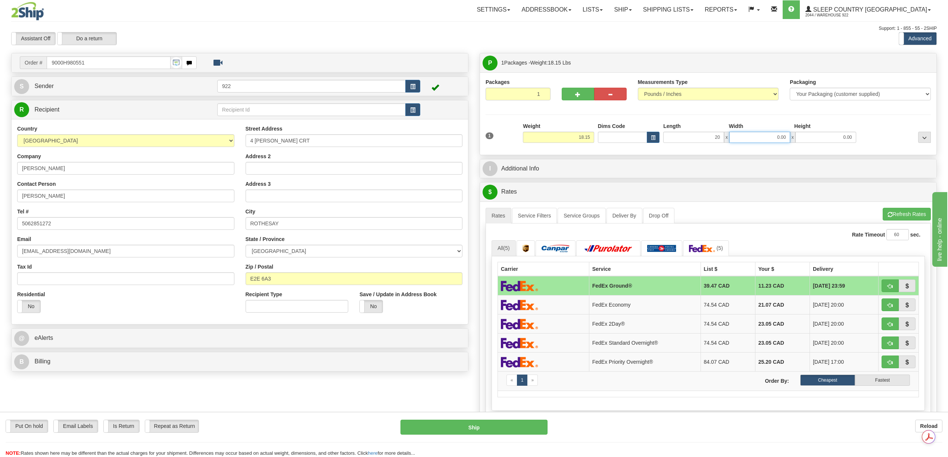
type input "20.00"
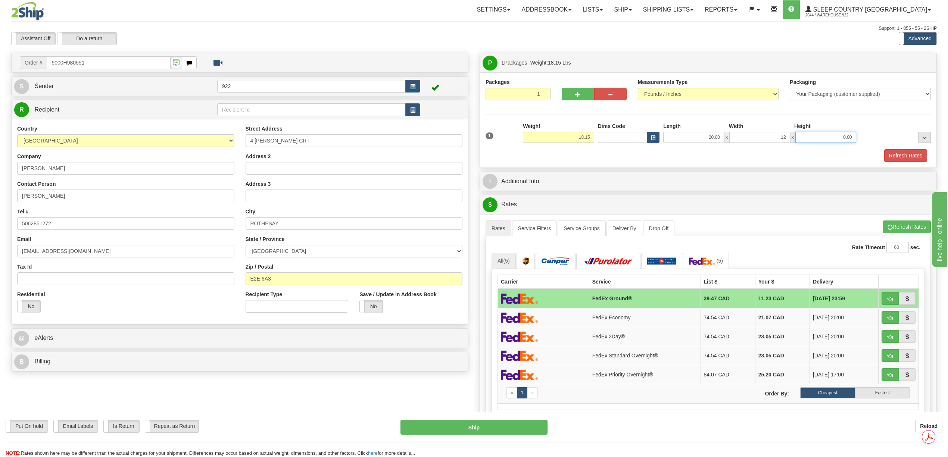
type input "12.00"
click at [912, 153] on button "Refresh Rates" at bounding box center [905, 155] width 43 height 13
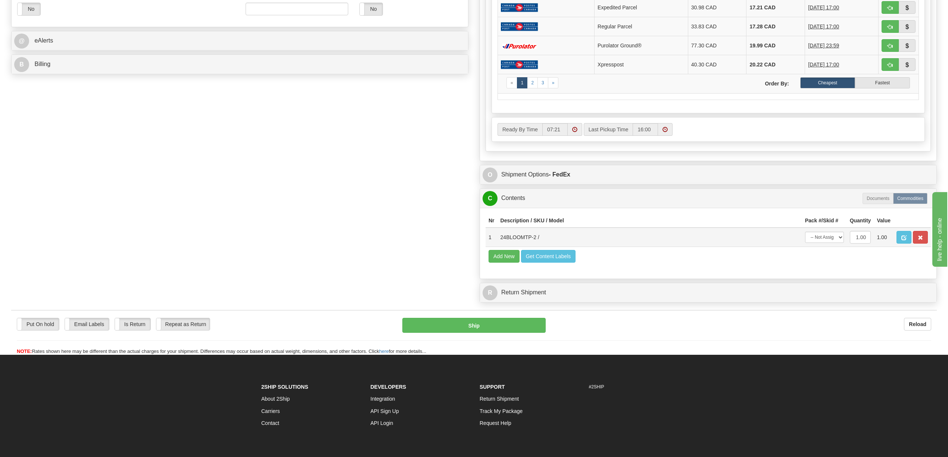
scroll to position [299, 0]
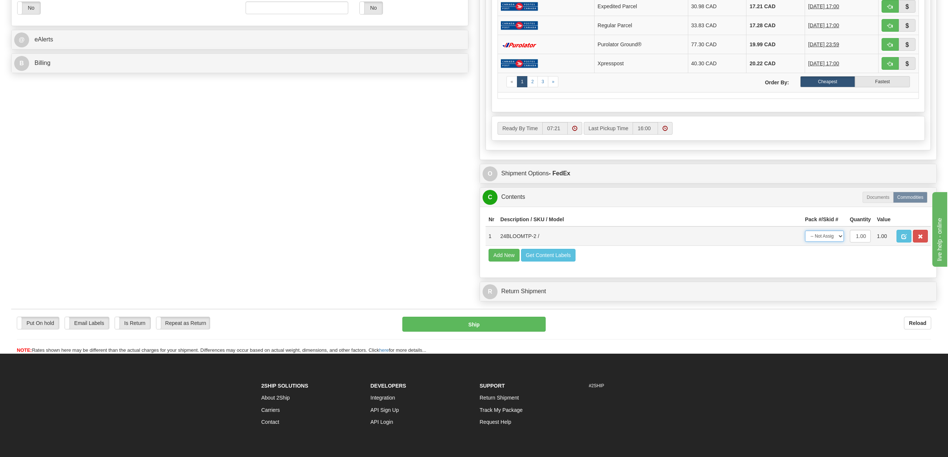
click at [839, 242] on select "-- Not Assigned -- Package 1" at bounding box center [824, 236] width 39 height 11
select select "0"
click at [805, 242] on select "-- Not Assigned -- Package 1" at bounding box center [824, 236] width 39 height 11
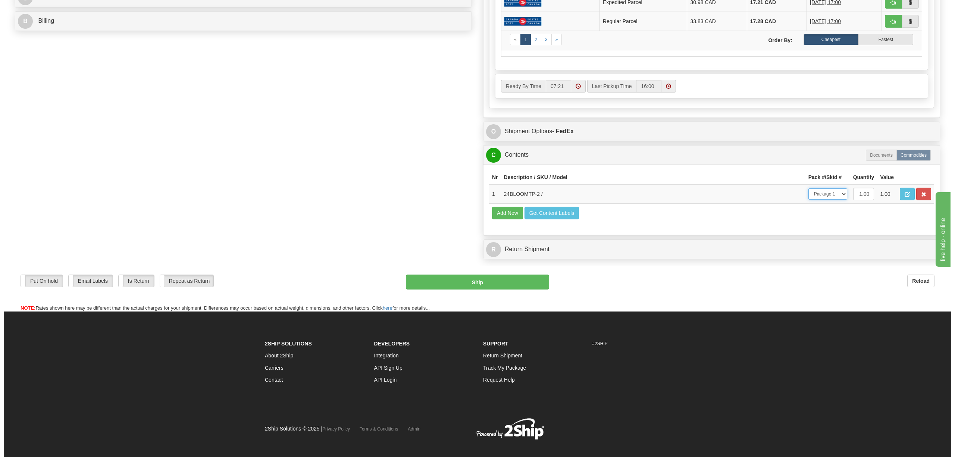
scroll to position [348, 0]
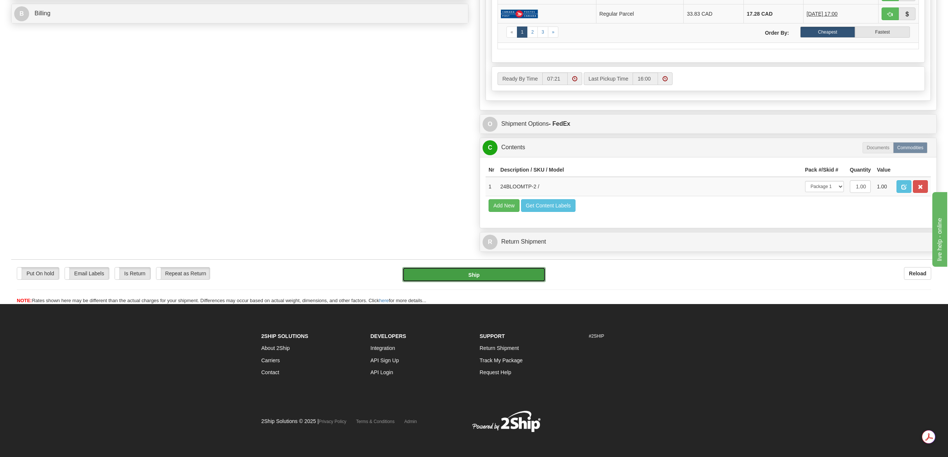
click at [509, 282] on button "Ship" at bounding box center [473, 274] width 143 height 15
type input "92"
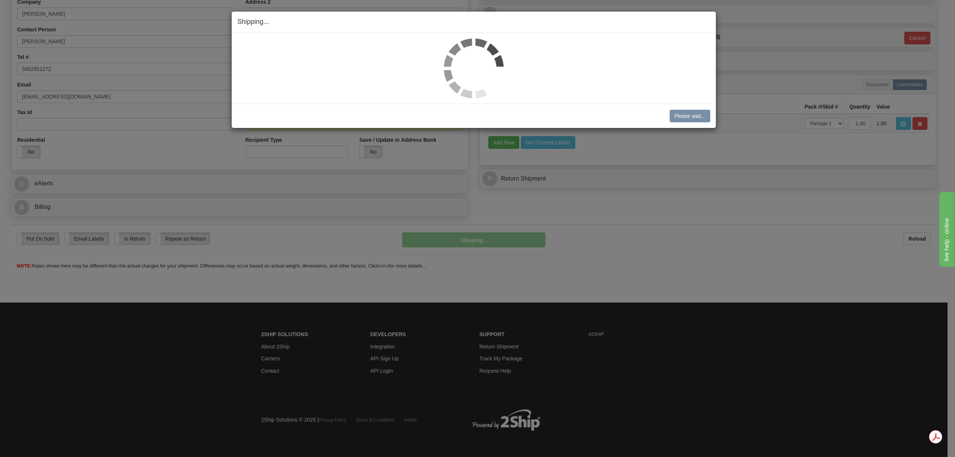
scroll to position [154, 0]
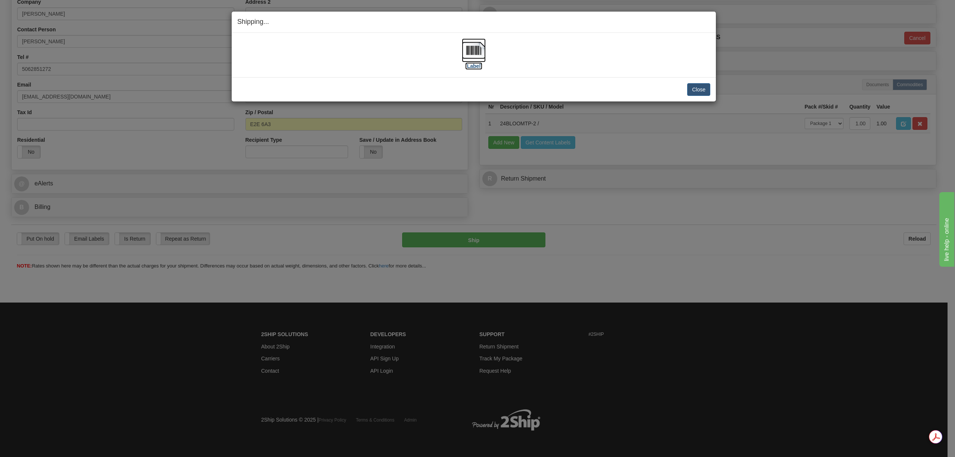
click at [471, 51] on img at bounding box center [474, 50] width 24 height 24
click at [693, 92] on button "Close" at bounding box center [698, 89] width 23 height 13
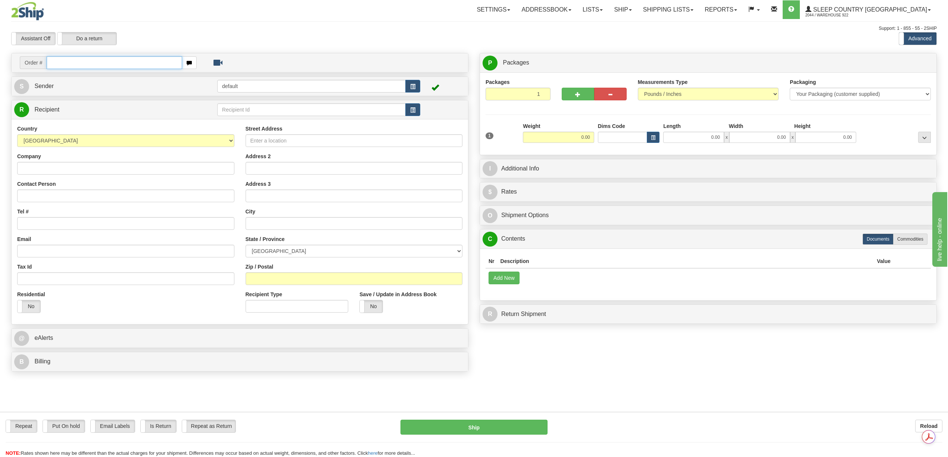
click at [82, 62] on input "text" at bounding box center [114, 62] width 135 height 13
paste input "9000H983165"
type input "9000H983165"
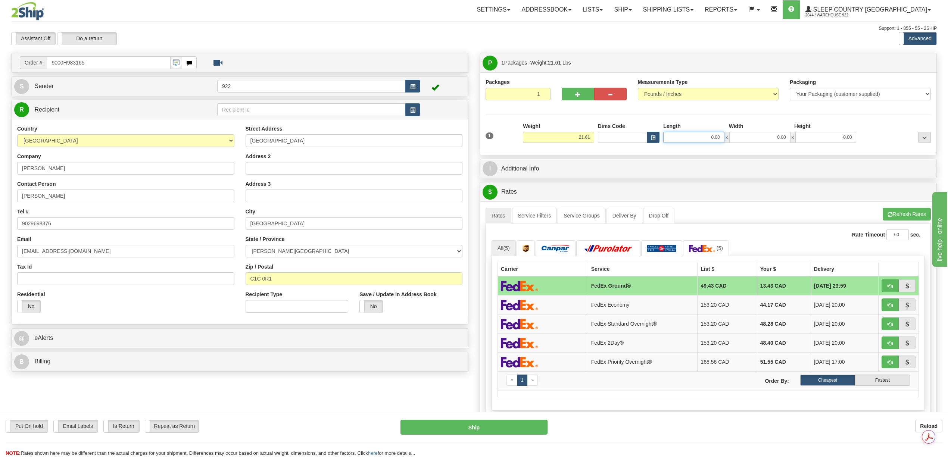
drag, startPoint x: 704, startPoint y: 135, endPoint x: 709, endPoint y: 130, distance: 6.9
click at [705, 134] on input "0.00" at bounding box center [693, 137] width 61 height 11
type input "20.00"
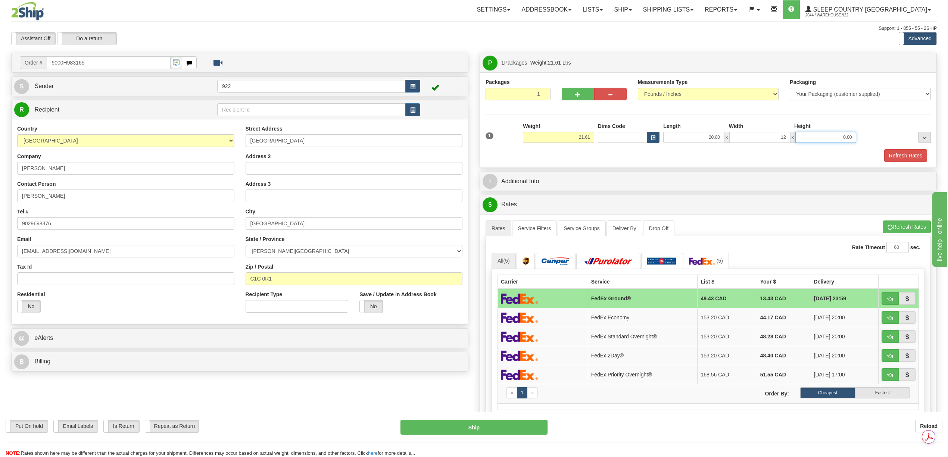
type input "12.00"
click at [912, 159] on button "Refresh Rates" at bounding box center [905, 155] width 43 height 13
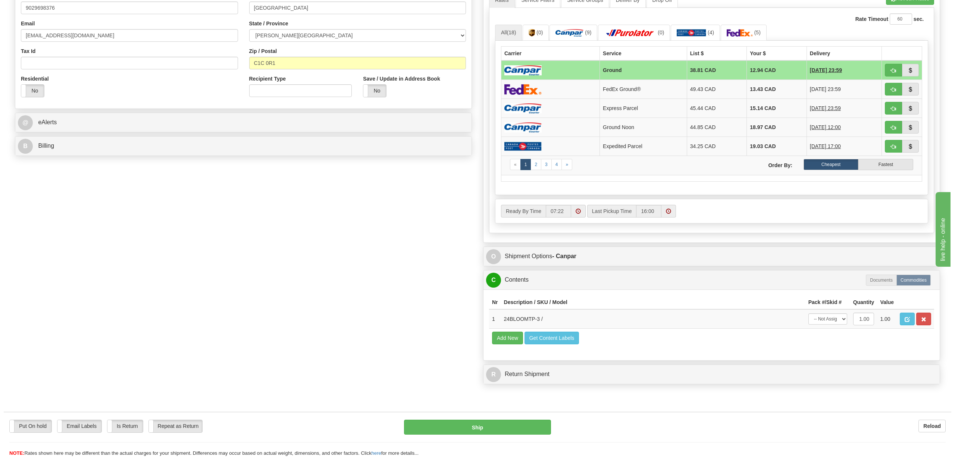
scroll to position [249, 0]
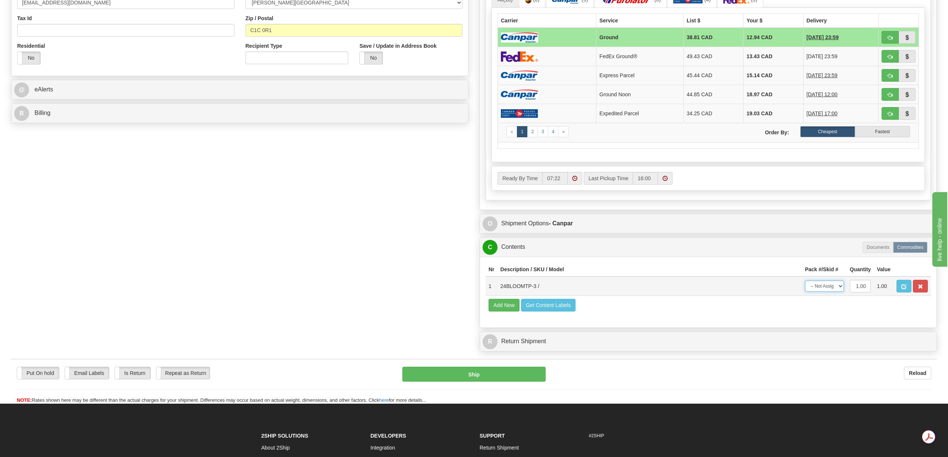
click at [840, 292] on select "-- Not Assigned -- Package 1" at bounding box center [824, 286] width 39 height 11
select select "0"
click at [805, 292] on select "-- Not Assigned -- Package 1" at bounding box center [824, 286] width 39 height 11
click at [494, 382] on button "Ship" at bounding box center [473, 374] width 143 height 15
type input "1"
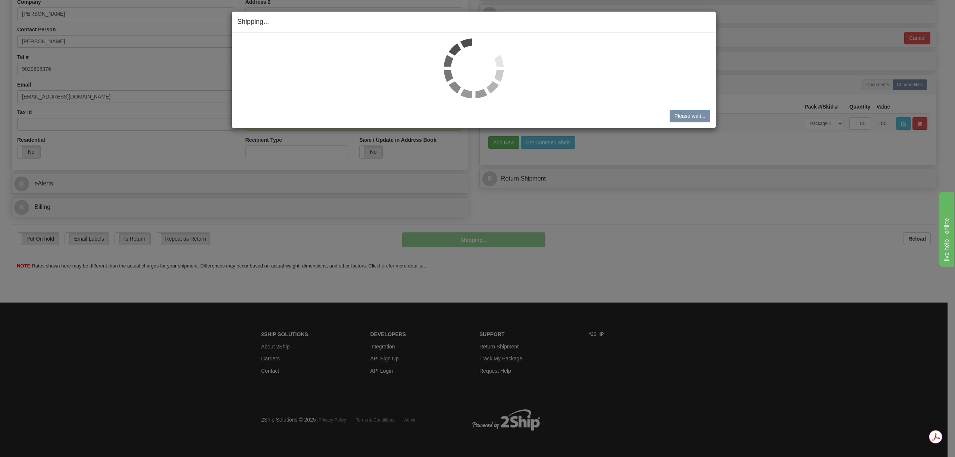
scroll to position [154, 0]
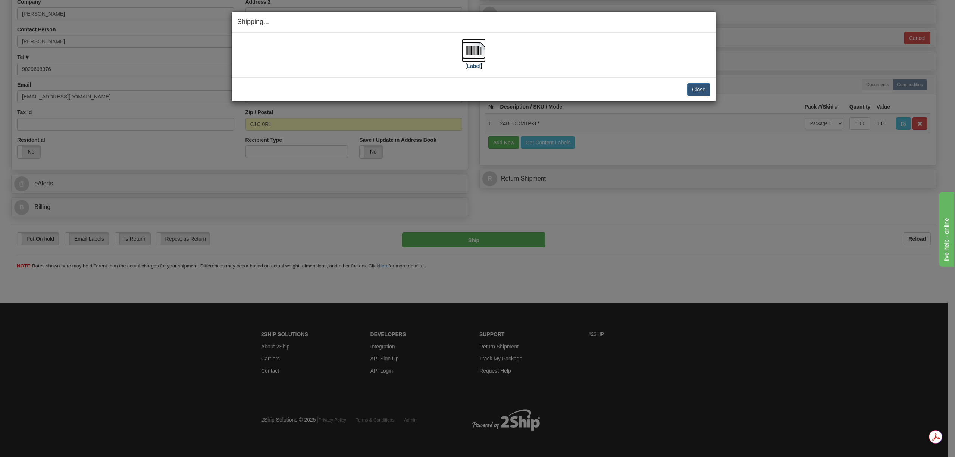
click at [479, 51] on img at bounding box center [474, 50] width 24 height 24
click at [694, 86] on button "Close" at bounding box center [698, 89] width 23 height 13
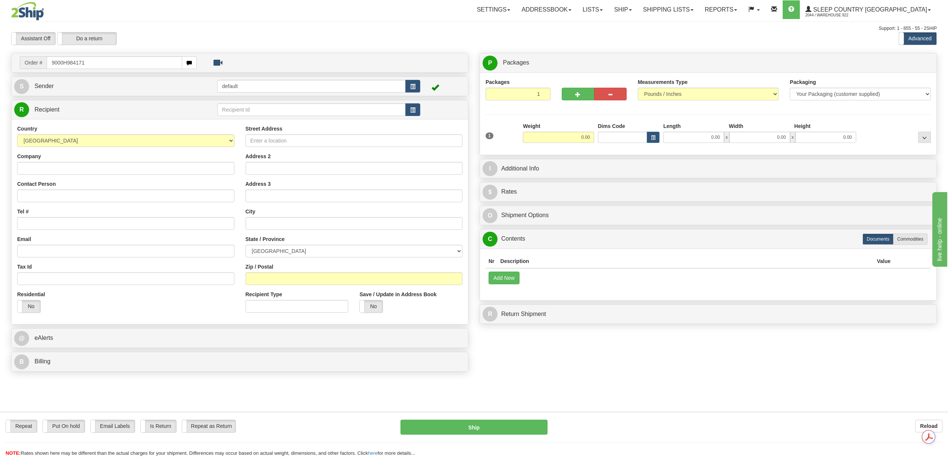
type input "9000H984171"
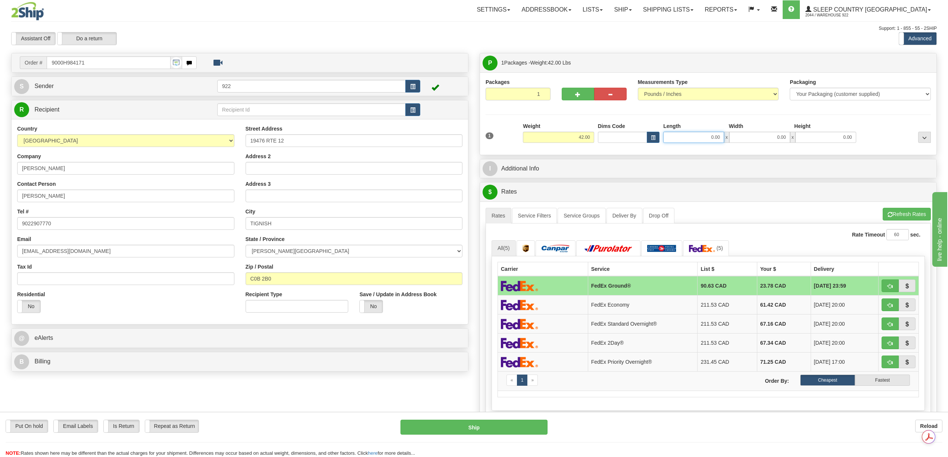
click at [709, 141] on input "0.00" at bounding box center [693, 137] width 61 height 11
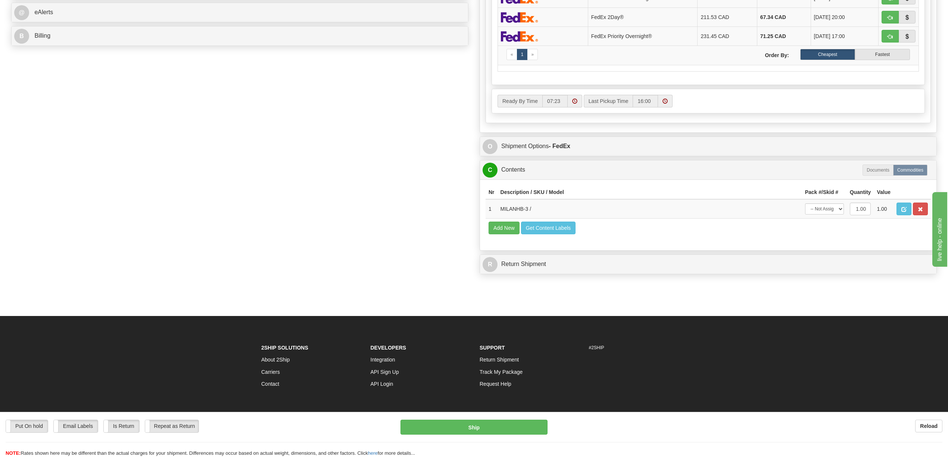
scroll to position [348, 0]
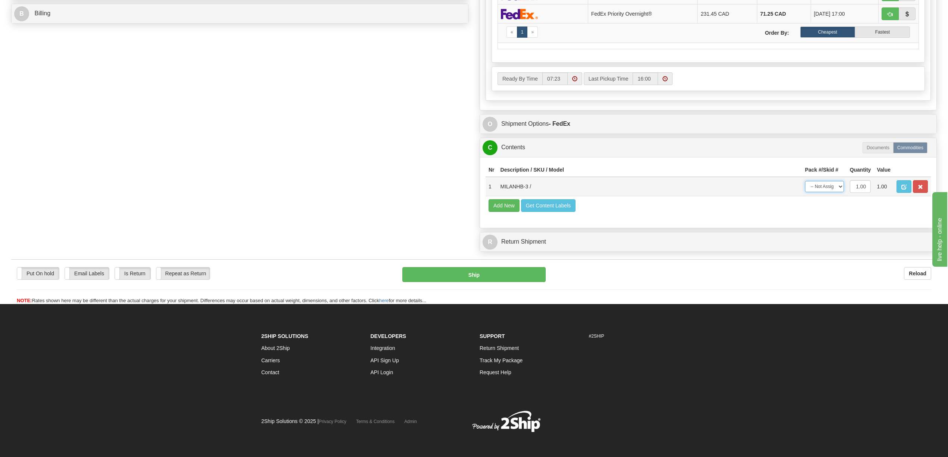
type input "0.00"
click at [841, 192] on select "-- Not Assigned -- Package 1" at bounding box center [824, 186] width 39 height 11
select select "0"
click at [805, 192] on select "-- Not Assigned -- Package 1" at bounding box center [824, 186] width 39 height 11
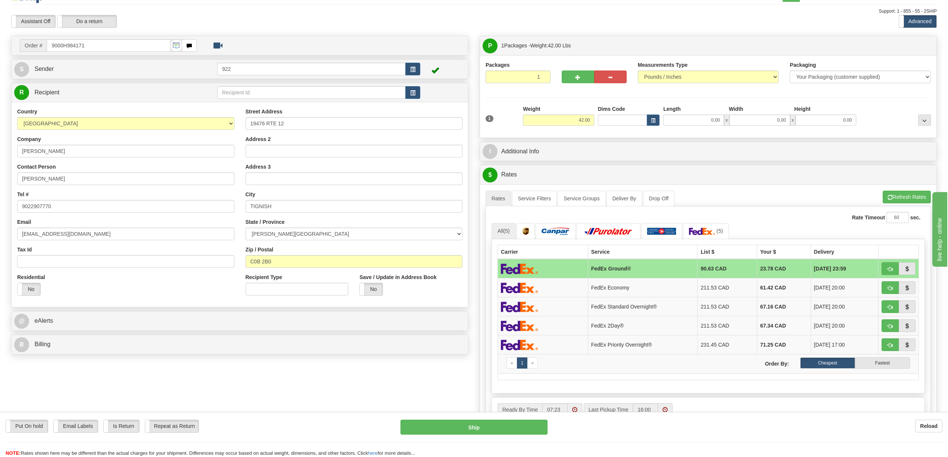
scroll to position [0, 0]
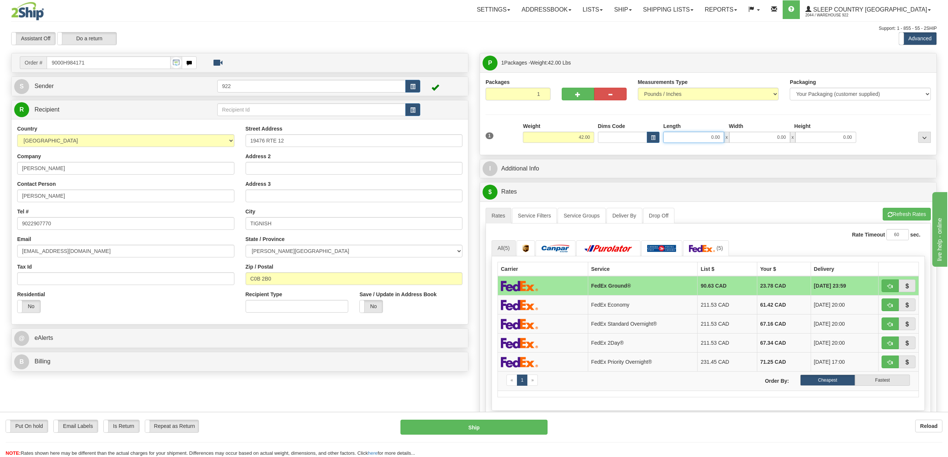
click at [712, 138] on input "0.00" at bounding box center [693, 137] width 61 height 11
type input "40.00"
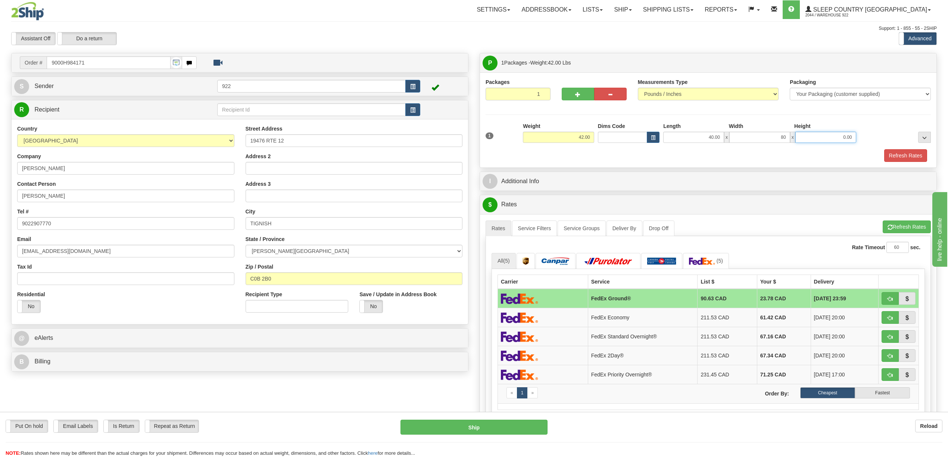
type input "80.00"
type input "6.00"
drag, startPoint x: 775, startPoint y: 140, endPoint x: 785, endPoint y: 138, distance: 10.8
click at [785, 138] on input "80.00" at bounding box center [759, 137] width 61 height 11
type input "6.00"
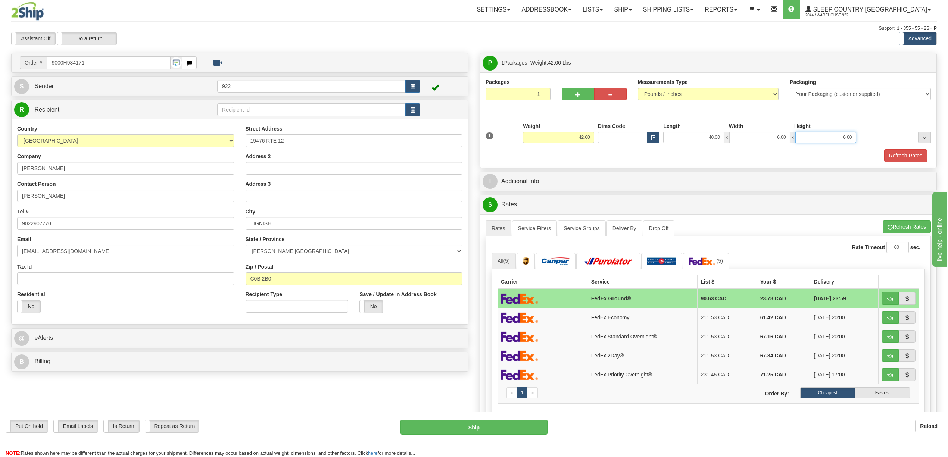
drag, startPoint x: 841, startPoint y: 133, endPoint x: 861, endPoint y: 136, distance: 19.9
click at [861, 136] on div "1 Weight 42.00 Dims Code x x" at bounding box center [708, 135] width 449 height 26
type input "80.00"
drag, startPoint x: 706, startPoint y: 139, endPoint x: 723, endPoint y: 139, distance: 17.2
click at [723, 139] on input "40.00" at bounding box center [693, 137] width 61 height 11
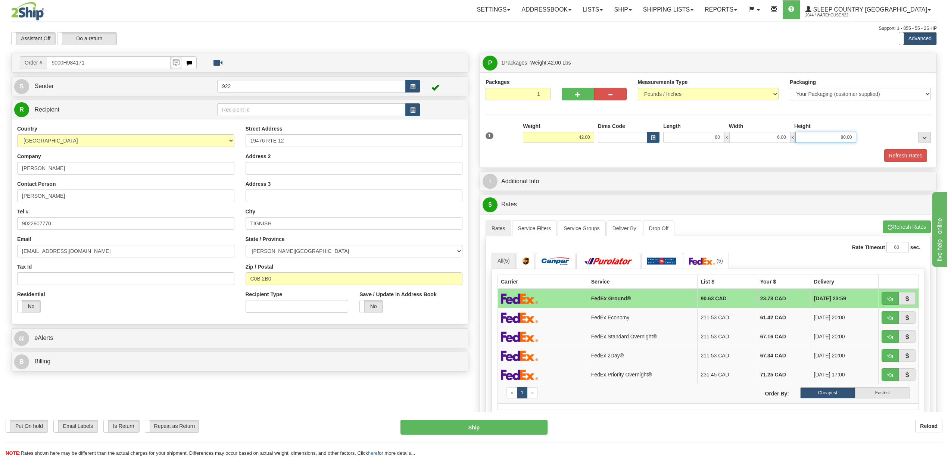
type input "80.00"
drag, startPoint x: 837, startPoint y: 138, endPoint x: 876, endPoint y: 137, distance: 39.6
click at [876, 137] on div "1 Weight 42.00 Dims Code x x" at bounding box center [708, 135] width 449 height 26
type input "40.00"
click at [906, 157] on button "Refresh Rates" at bounding box center [905, 155] width 43 height 13
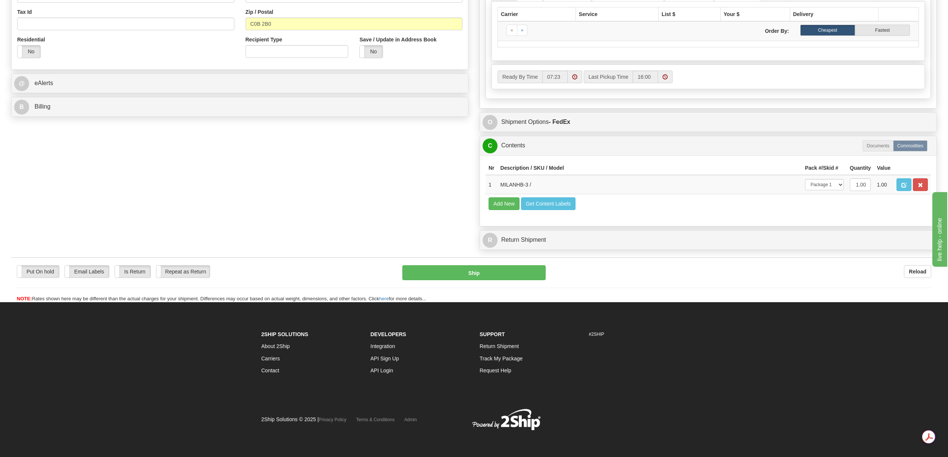
scroll to position [262, 0]
click at [838, 187] on select "-- Not Assigned -- Package 1" at bounding box center [824, 184] width 39 height 11
click at [805, 182] on select "-- Not Assigned -- Package 1" at bounding box center [824, 184] width 39 height 11
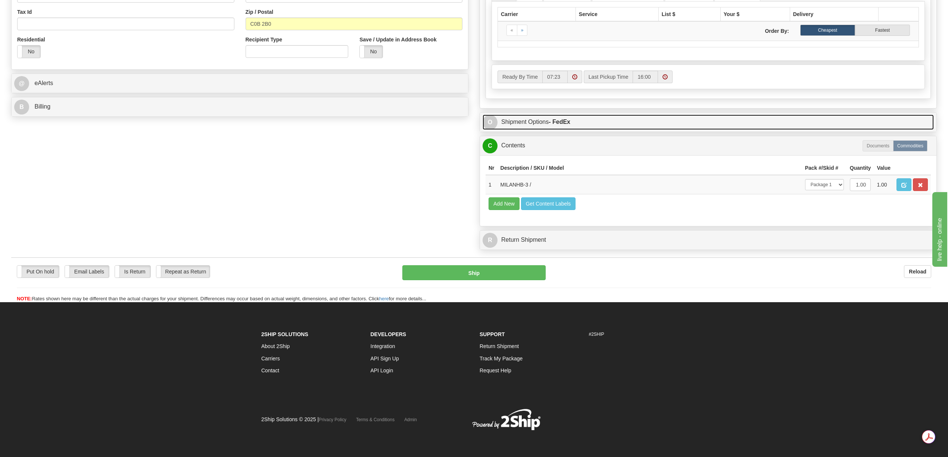
click at [556, 121] on strong "- FedEx" at bounding box center [560, 122] width 22 height 6
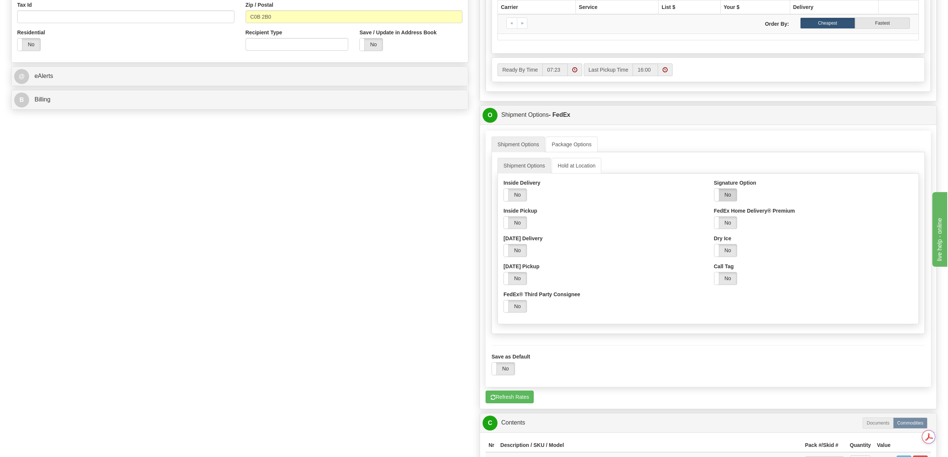
click at [725, 201] on label "No" at bounding box center [725, 195] width 23 height 12
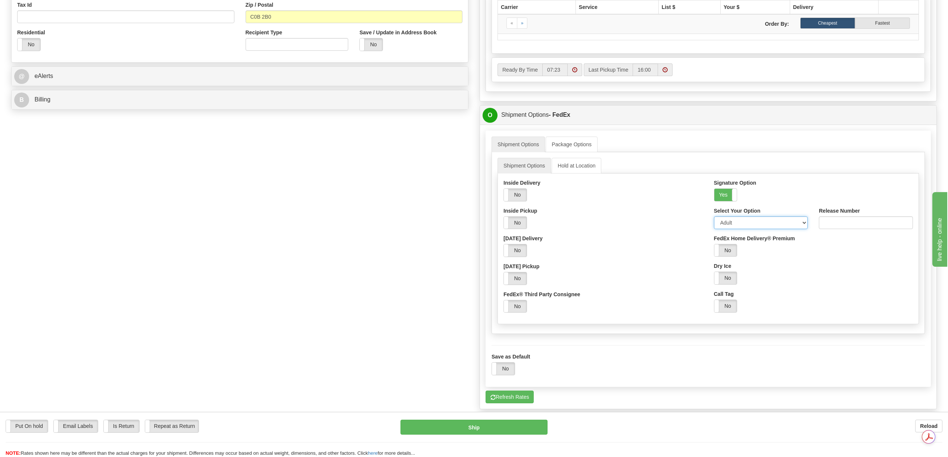
click at [804, 224] on select "Adult Direct Indirect No Signature Required Service Default" at bounding box center [761, 222] width 94 height 13
select select "2"
click at [714, 221] on select "Adult Direct Indirect No Signature Required Service Default" at bounding box center [761, 222] width 94 height 13
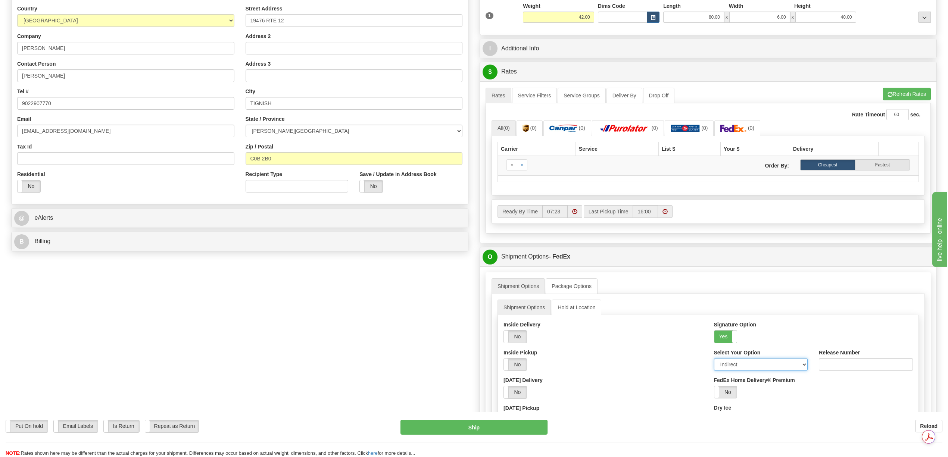
scroll to position [113, 0]
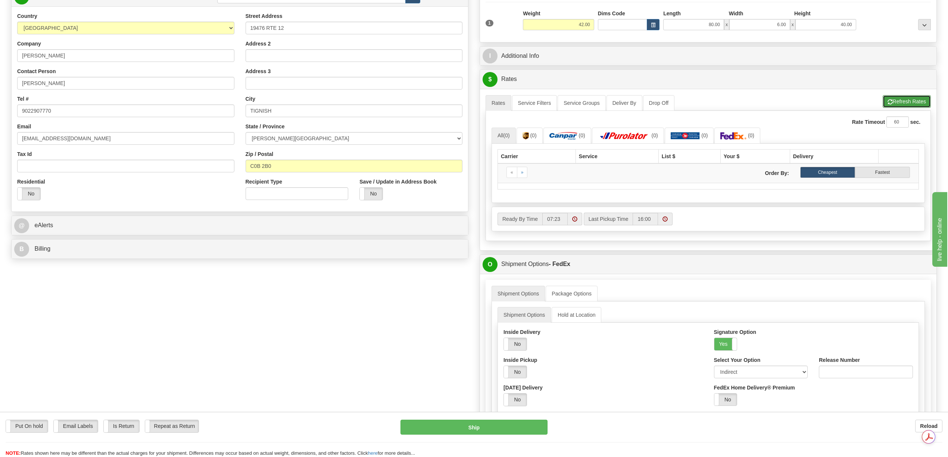
click at [897, 104] on button "Refresh Rates" at bounding box center [907, 101] width 48 height 13
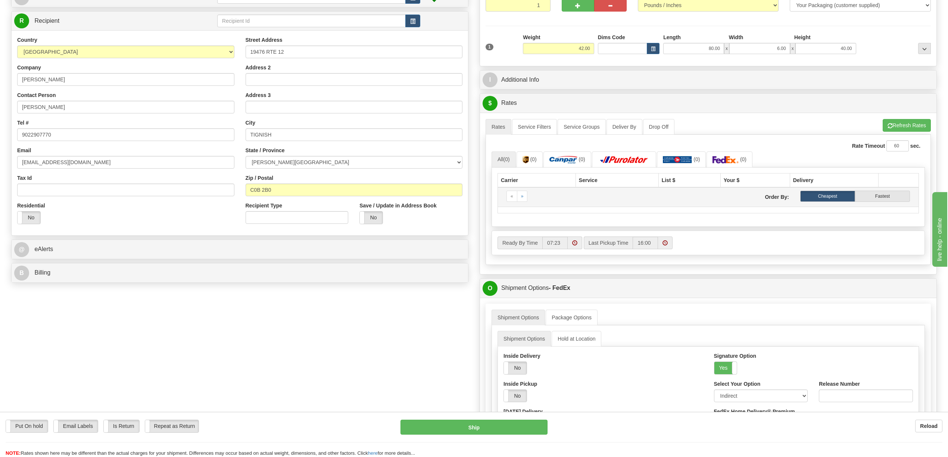
scroll to position [99, 0]
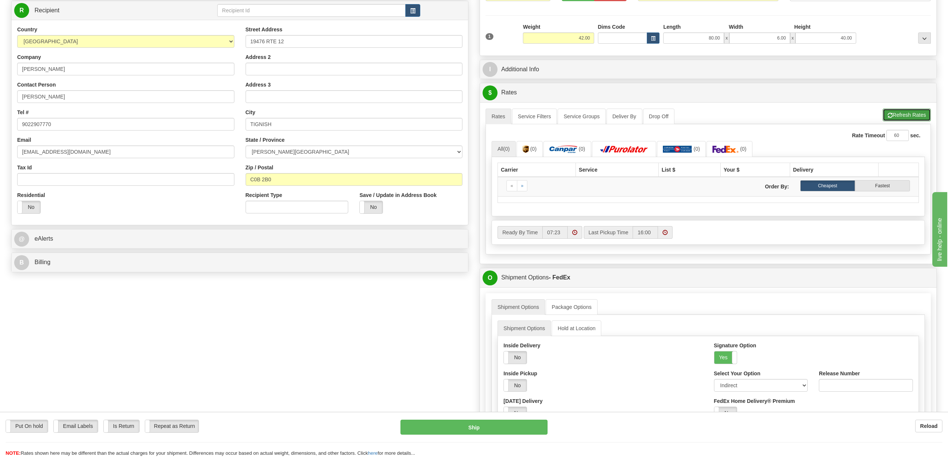
click at [894, 116] on button "Refresh Rates" at bounding box center [907, 115] width 48 height 13
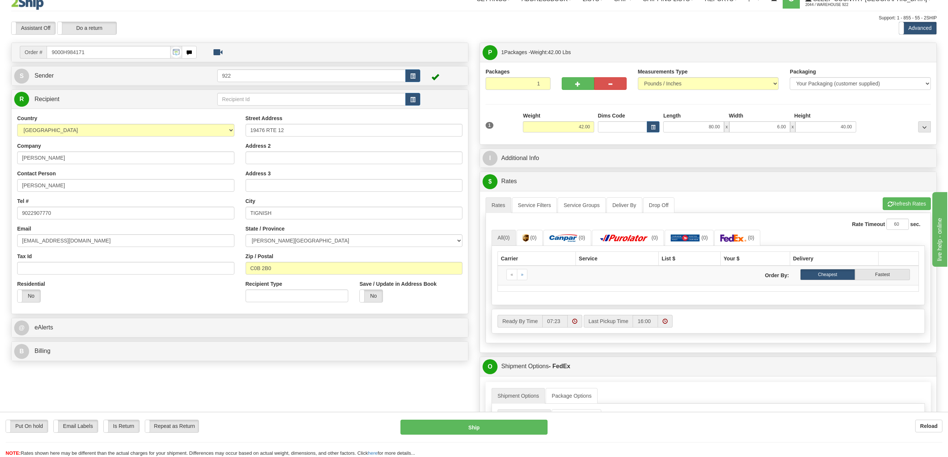
scroll to position [0, 0]
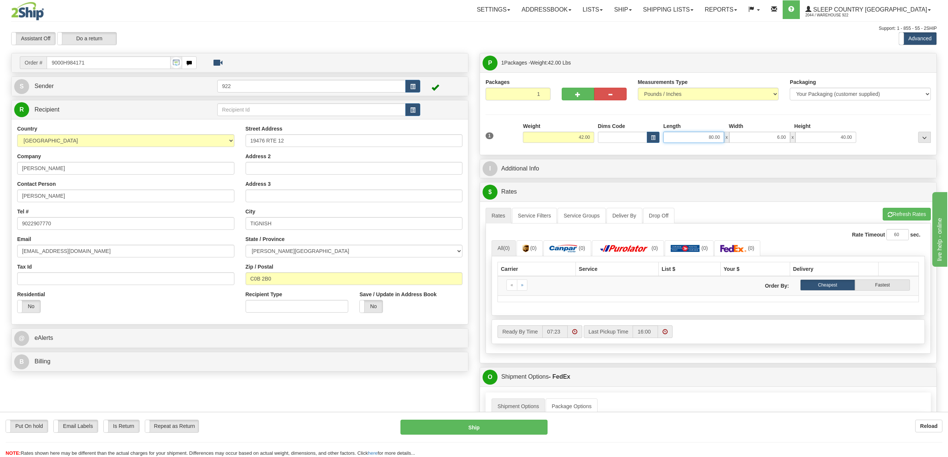
drag, startPoint x: 711, startPoint y: 139, endPoint x: 725, endPoint y: 139, distance: 14.2
click at [725, 139] on div "80.00 x 6.00 x 40.00" at bounding box center [759, 137] width 193 height 11
click at [757, 142] on input "6.00" at bounding box center [759, 137] width 61 height 11
type input "40.00"
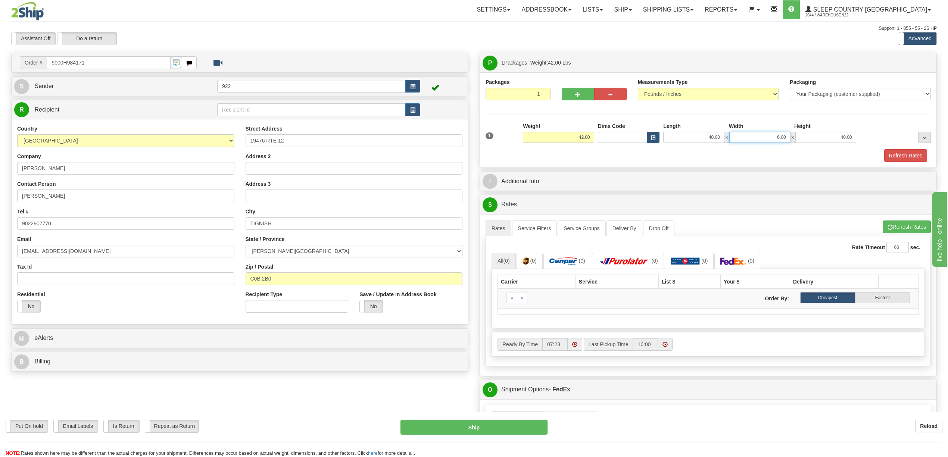
drag, startPoint x: 780, startPoint y: 139, endPoint x: 766, endPoint y: 142, distance: 13.5
click at [766, 142] on input "6.00" at bounding box center [759, 137] width 61 height 11
type input "80.00"
click at [908, 157] on button "Refresh Rates" at bounding box center [905, 155] width 43 height 13
type input "6.00"
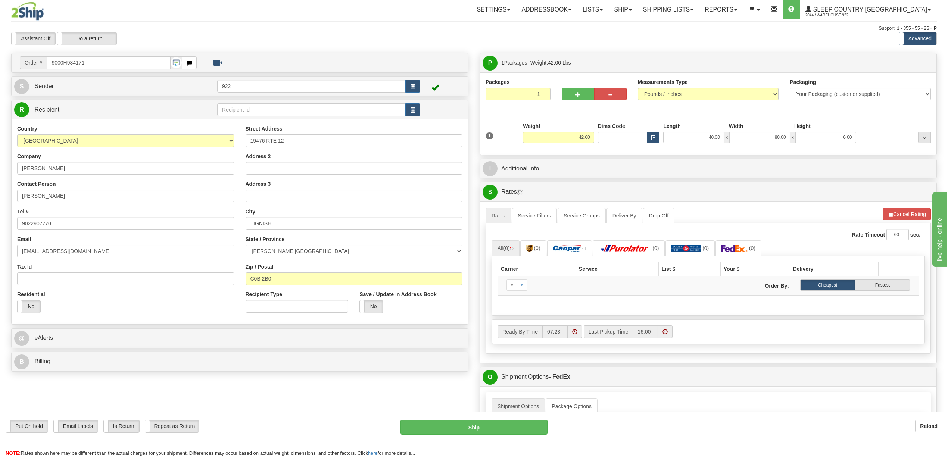
scroll to position [50, 0]
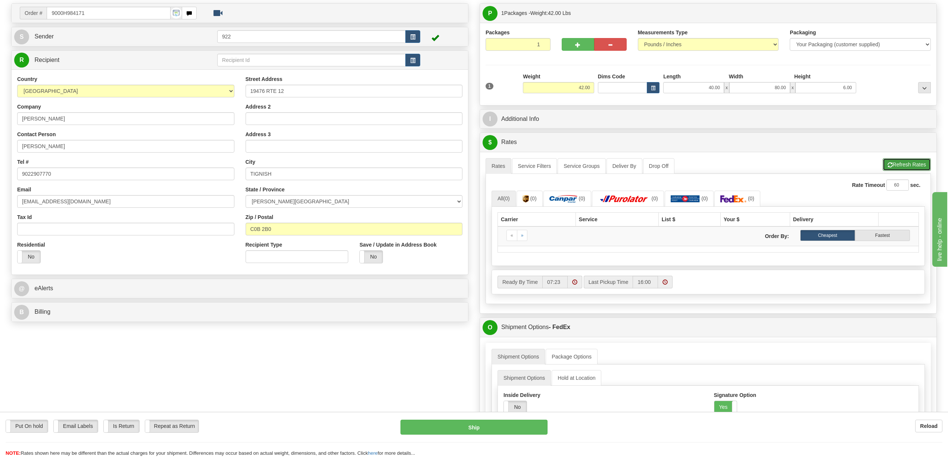
click at [898, 168] on button "Refresh Rates" at bounding box center [907, 164] width 48 height 13
click at [534, 202] on span "(0)" at bounding box center [533, 199] width 6 height 6
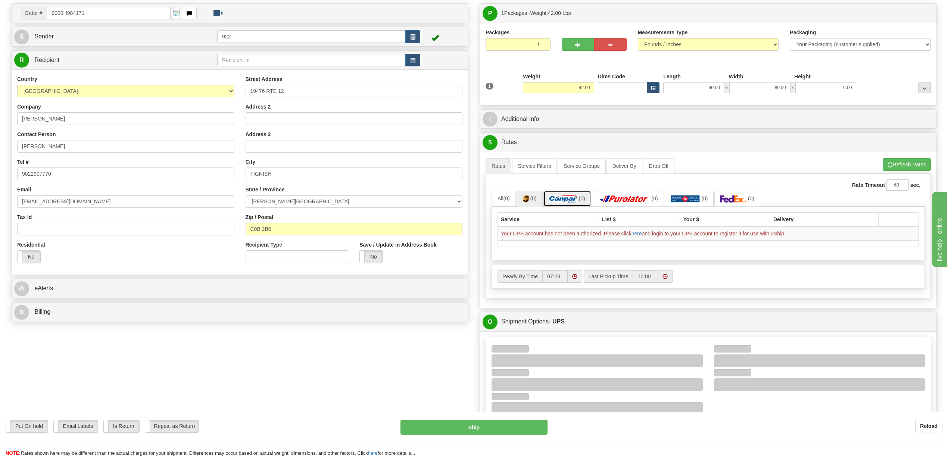
click at [569, 199] on img at bounding box center [563, 198] width 28 height 7
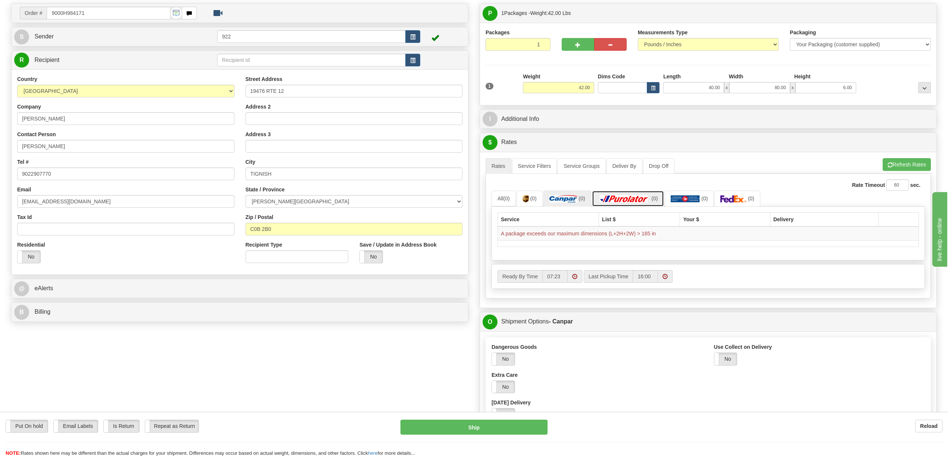
click at [619, 203] on img at bounding box center [624, 198] width 52 height 7
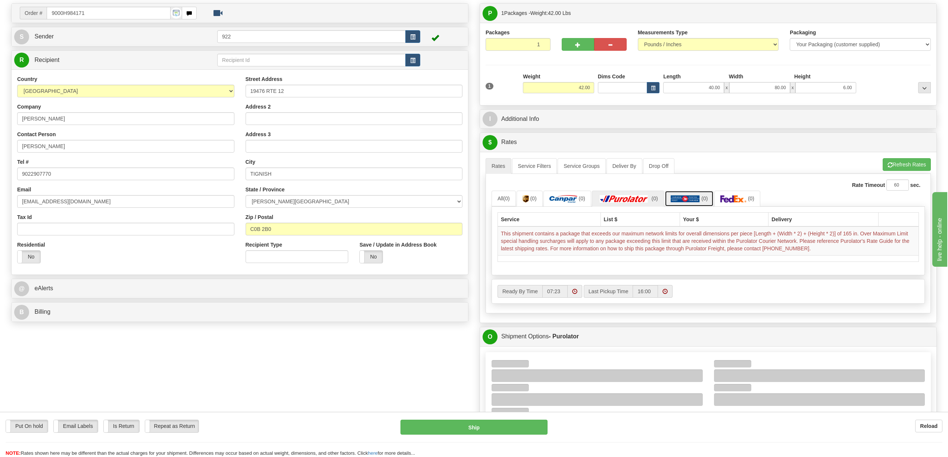
click at [694, 202] on img at bounding box center [685, 198] width 29 height 7
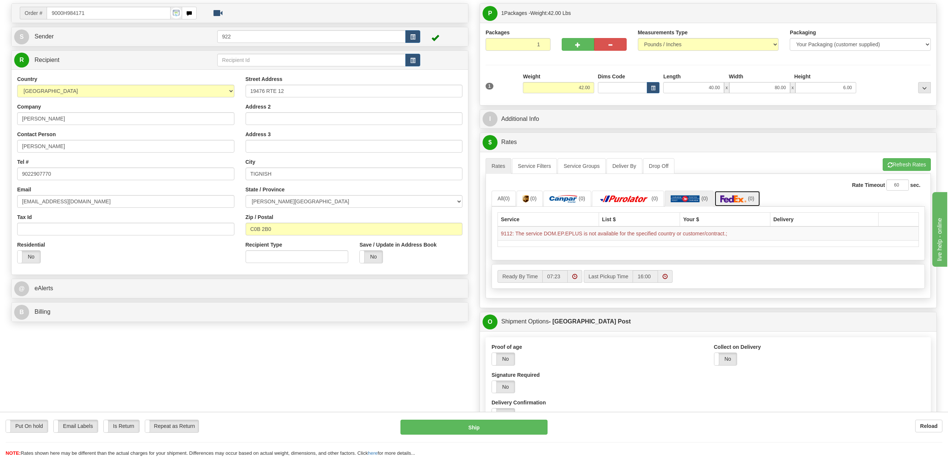
click at [736, 200] on img at bounding box center [733, 198] width 26 height 7
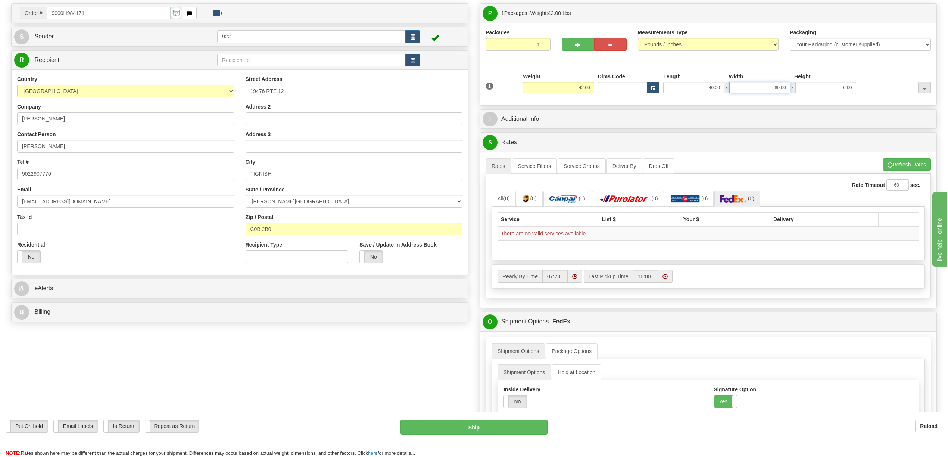
drag, startPoint x: 772, startPoint y: 90, endPoint x: 777, endPoint y: 90, distance: 4.1
click at [777, 90] on input "80.00" at bounding box center [759, 87] width 61 height 11
type input "70.00"
drag, startPoint x: 898, startPoint y: 166, endPoint x: 891, endPoint y: 166, distance: 6.7
click at [897, 166] on button "Refresh Rates" at bounding box center [907, 164] width 48 height 13
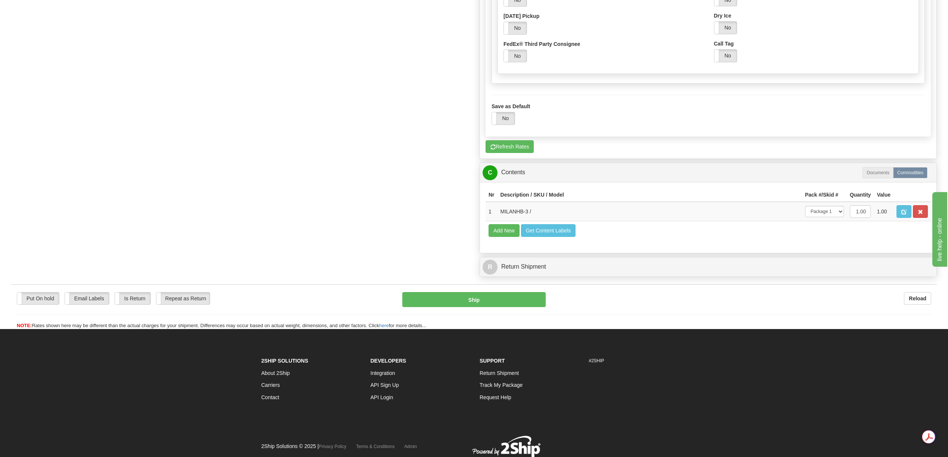
scroll to position [547, 0]
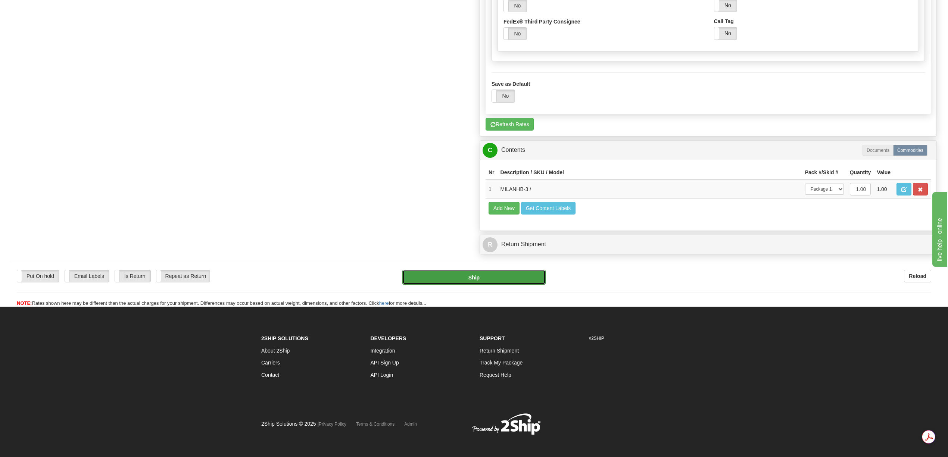
click at [471, 285] on button "Ship" at bounding box center [473, 277] width 143 height 15
type input "92"
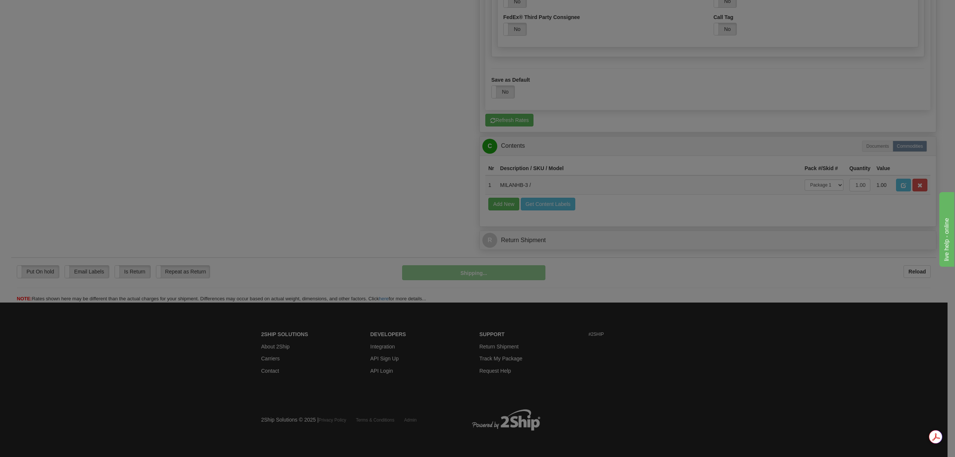
scroll to position [384, 0]
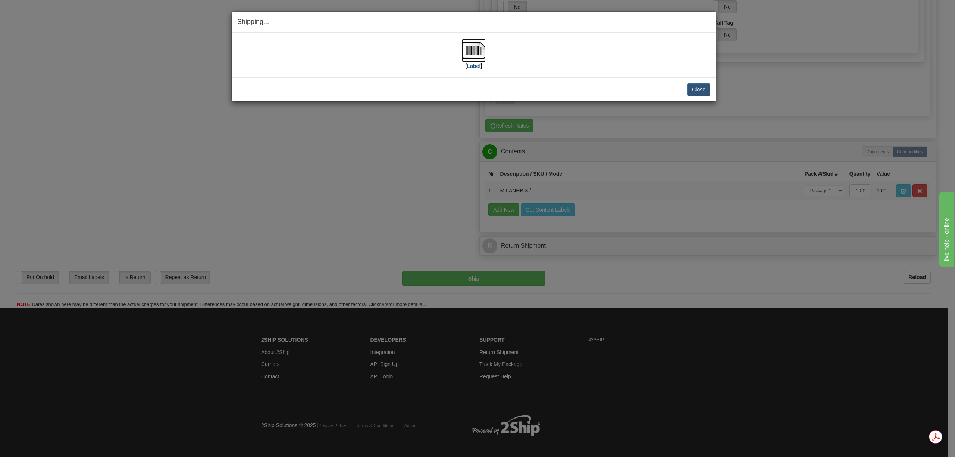
click at [472, 58] on img at bounding box center [474, 50] width 24 height 24
click at [696, 90] on button "Close" at bounding box center [698, 89] width 23 height 13
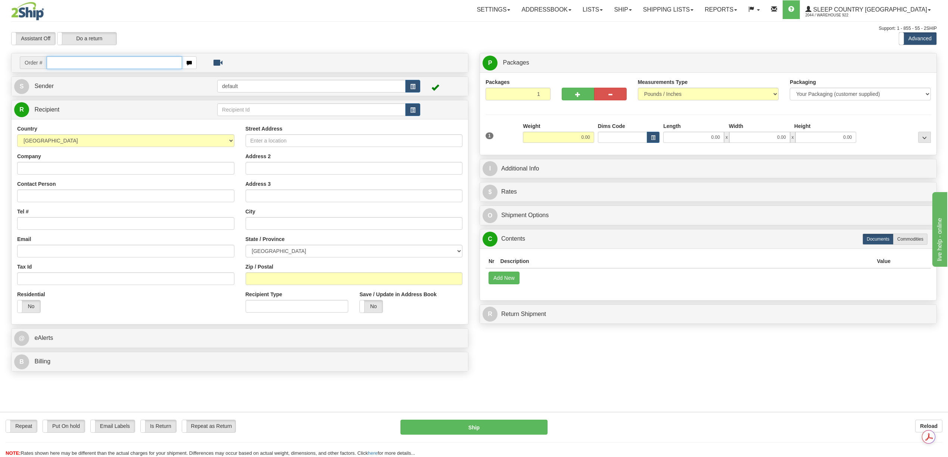
click at [59, 63] on input "text" at bounding box center [114, 62] width 135 height 13
paste input "9007H984949"
type input "9007H984949"
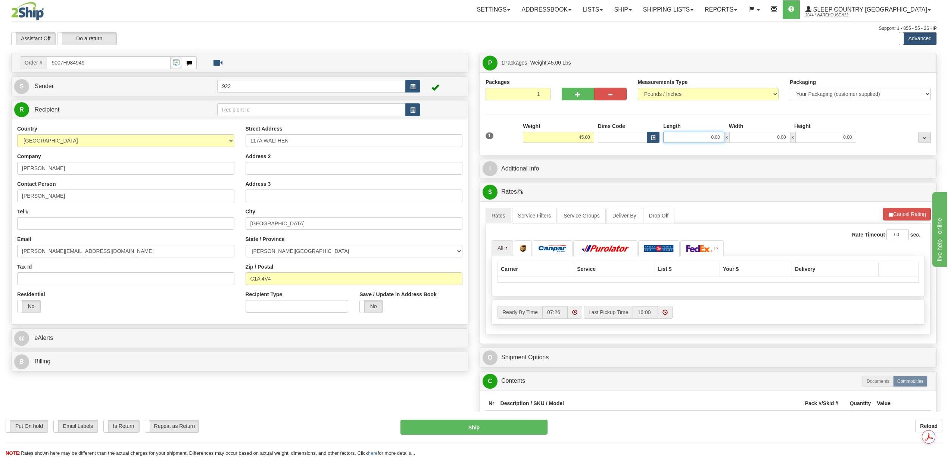
click at [718, 138] on input "0.00" at bounding box center [693, 137] width 61 height 11
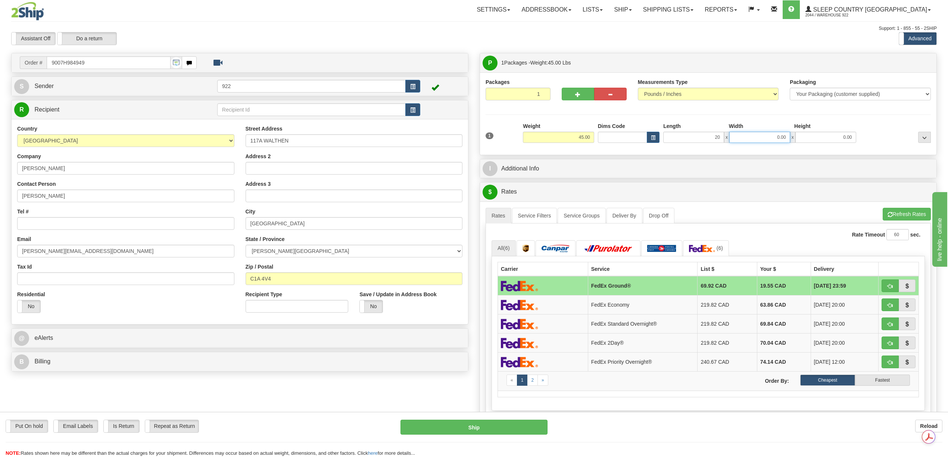
type input "20.00"
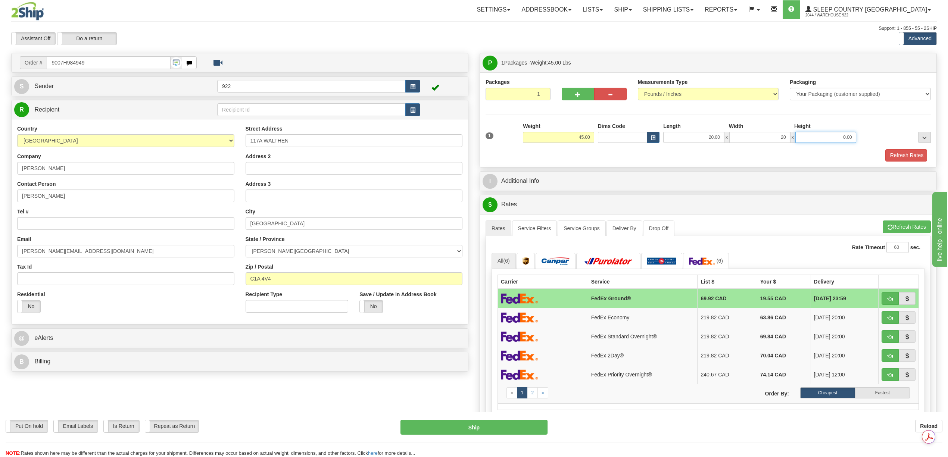
type input "20.00"
type input "40.00"
click at [894, 160] on button "Refresh Rates" at bounding box center [905, 155] width 43 height 13
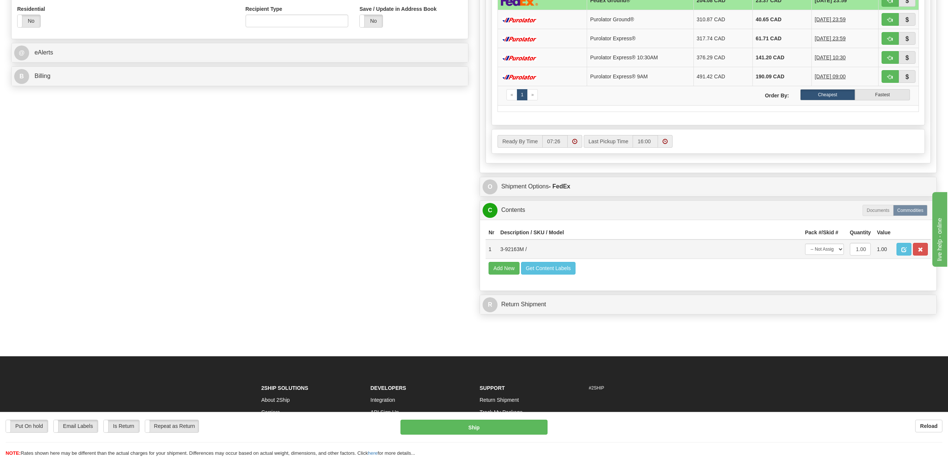
scroll to position [299, 0]
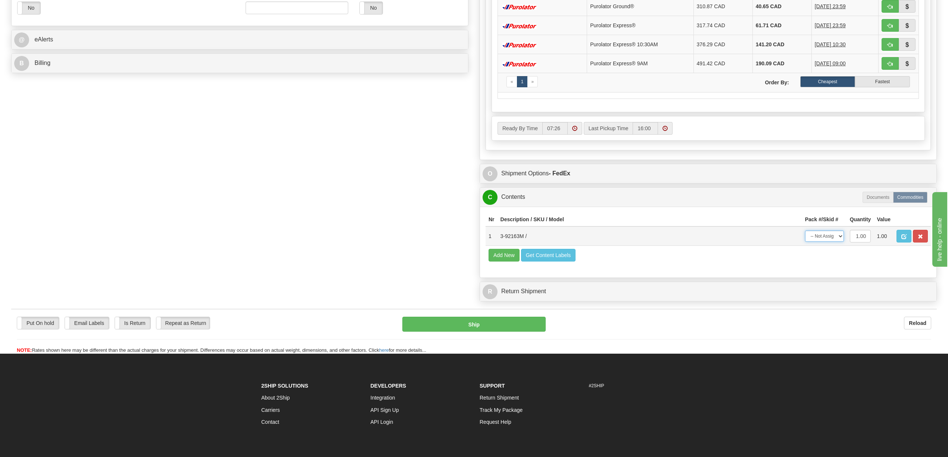
click at [840, 242] on select "-- Not Assigned -- Package 1" at bounding box center [824, 236] width 39 height 11
select select "0"
click at [805, 242] on select "-- Not Assigned -- Package 1" at bounding box center [824, 236] width 39 height 11
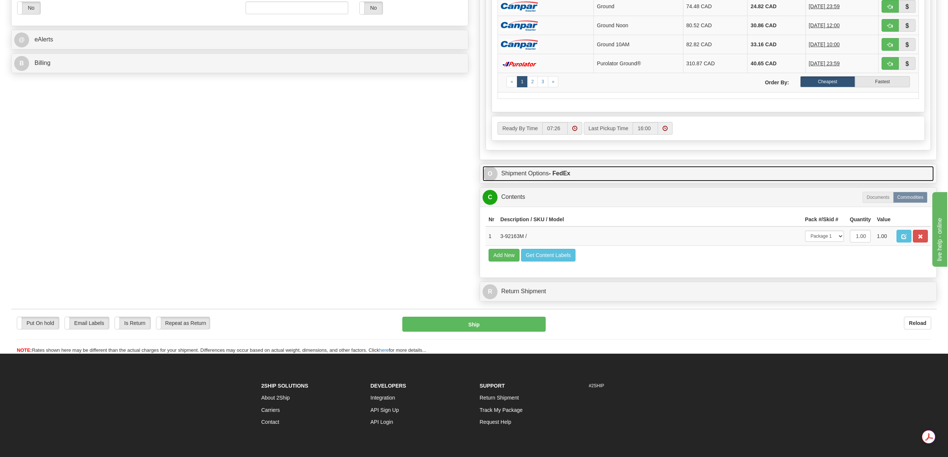
click at [534, 181] on link "O Shipment Options - FedEx" at bounding box center [708, 173] width 451 height 15
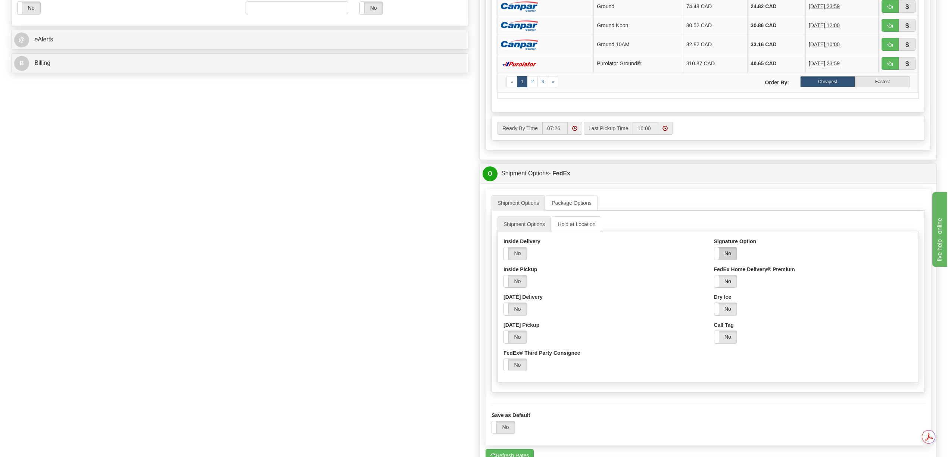
click at [727, 259] on label "No" at bounding box center [725, 253] width 23 height 12
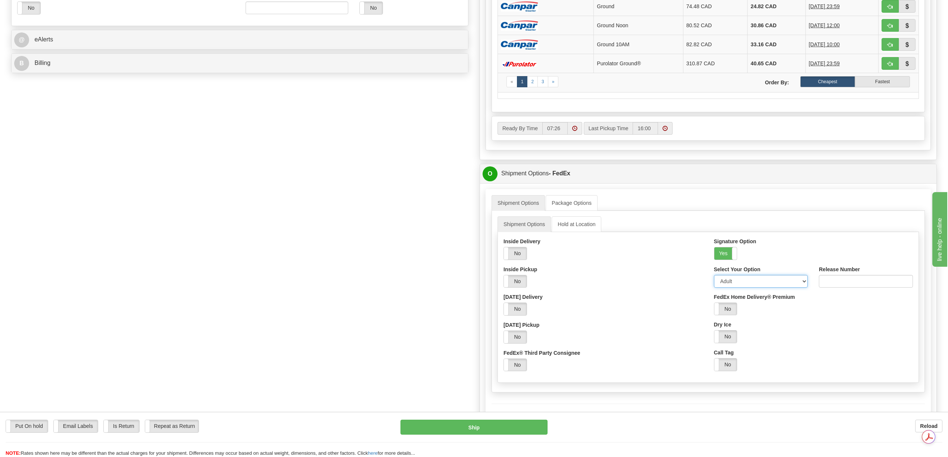
drag, startPoint x: 803, startPoint y: 287, endPoint x: 797, endPoint y: 288, distance: 5.9
click at [803, 287] on select "Adult Direct Indirect No Signature Required Service Default" at bounding box center [761, 281] width 94 height 13
select select "2"
click at [714, 281] on select "Adult Direct Indirect No Signature Required Service Default" at bounding box center [761, 281] width 94 height 13
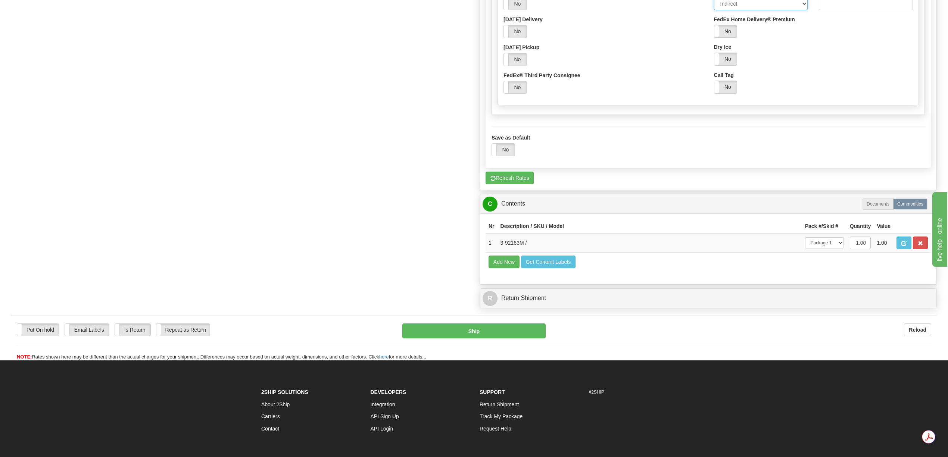
scroll to position [597, 0]
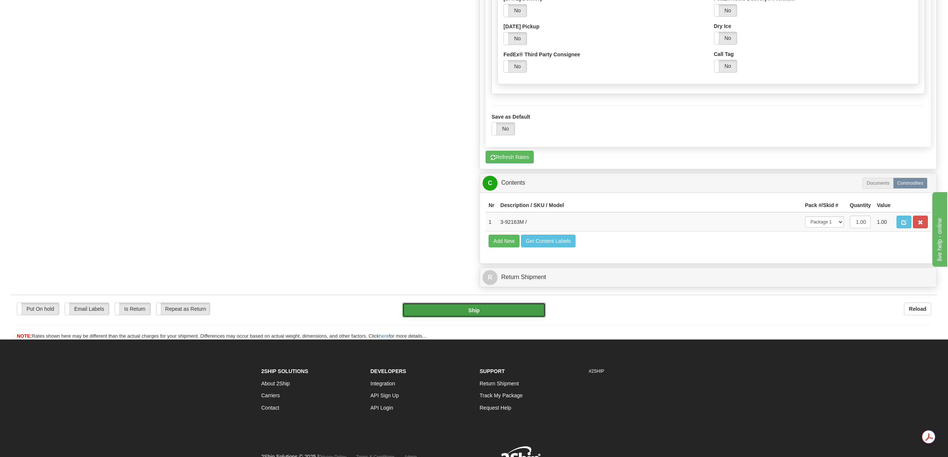
click at [497, 318] on button "Ship" at bounding box center [473, 310] width 143 height 15
type input "92"
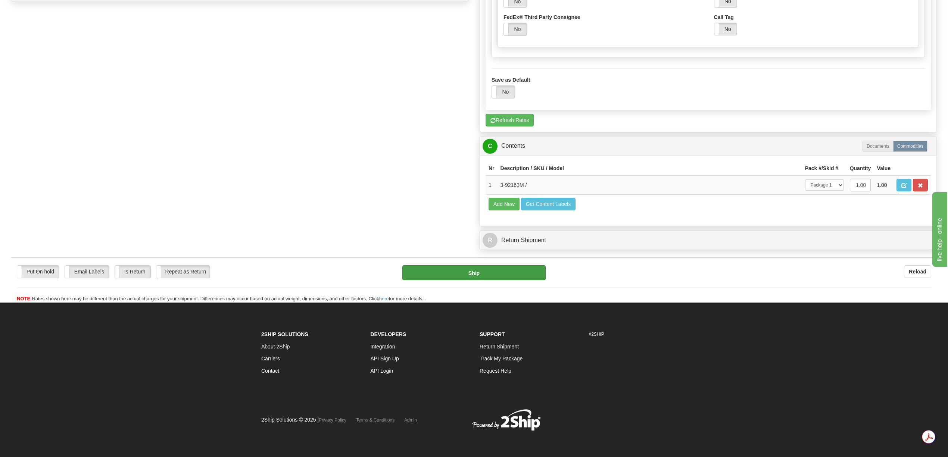
scroll to position [337, 0]
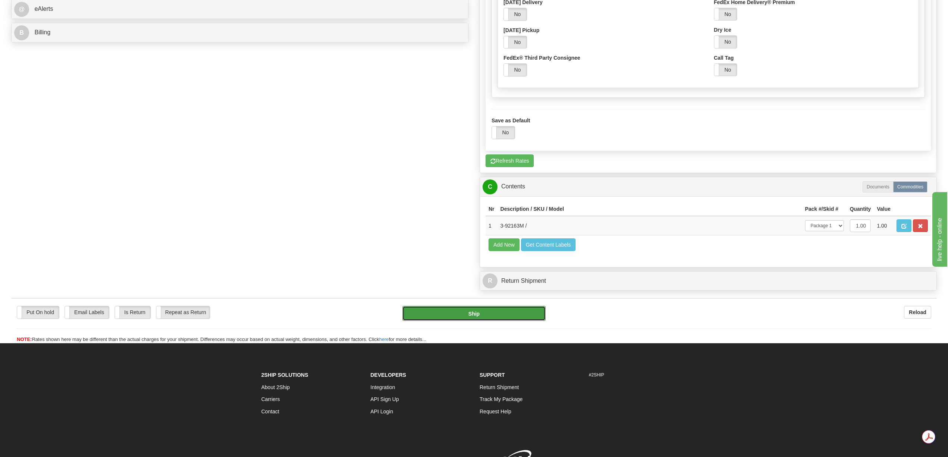
click at [515, 321] on button "Ship" at bounding box center [473, 313] width 143 height 15
click at [466, 321] on button "Ship" at bounding box center [473, 313] width 143 height 15
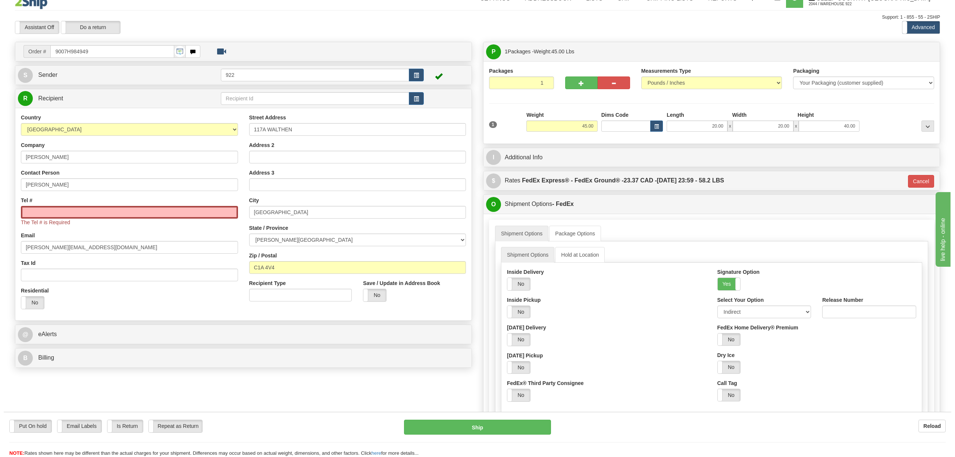
scroll to position [0, 0]
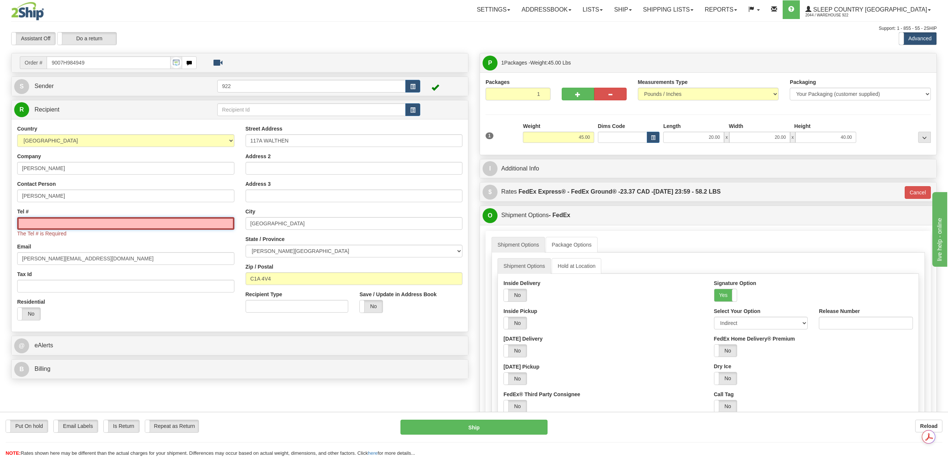
click at [49, 222] on input "Tel #" at bounding box center [125, 223] width 217 height 13
paste input "[PHONE_NUMBER]"
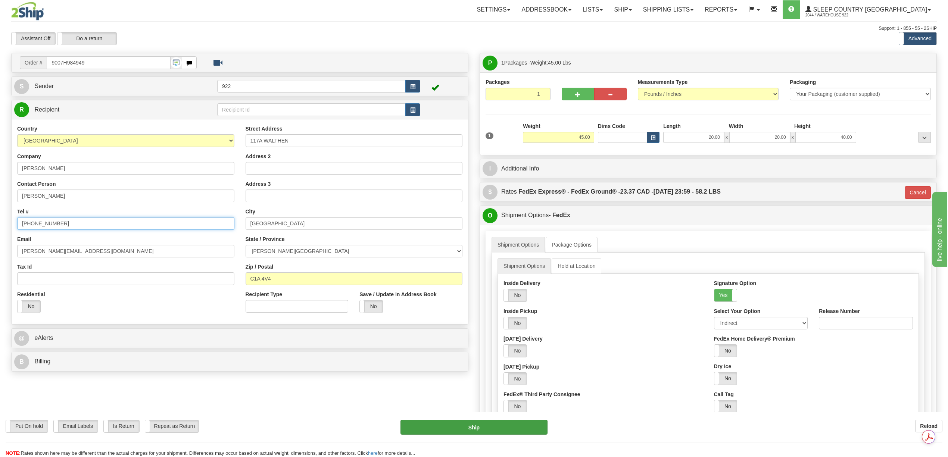
type input "[PHONE_NUMBER]"
click at [481, 427] on button "Ship" at bounding box center [473, 427] width 147 height 15
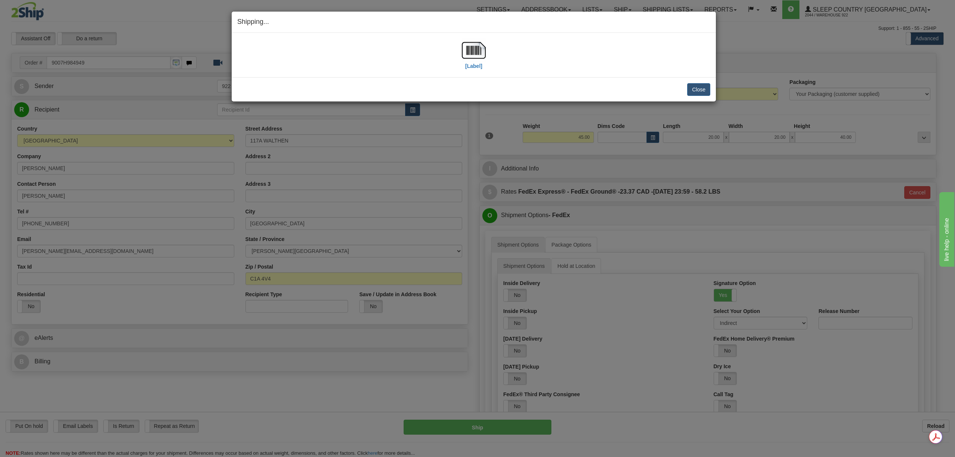
click at [843, 373] on div "Shipping... Your SHIPMENT will EXPIRE in [Label] IMPORTANT NOTICE Embassy / Con…" at bounding box center [477, 228] width 955 height 457
click at [468, 50] on img at bounding box center [474, 50] width 24 height 24
click at [693, 90] on button "Close" at bounding box center [698, 89] width 23 height 13
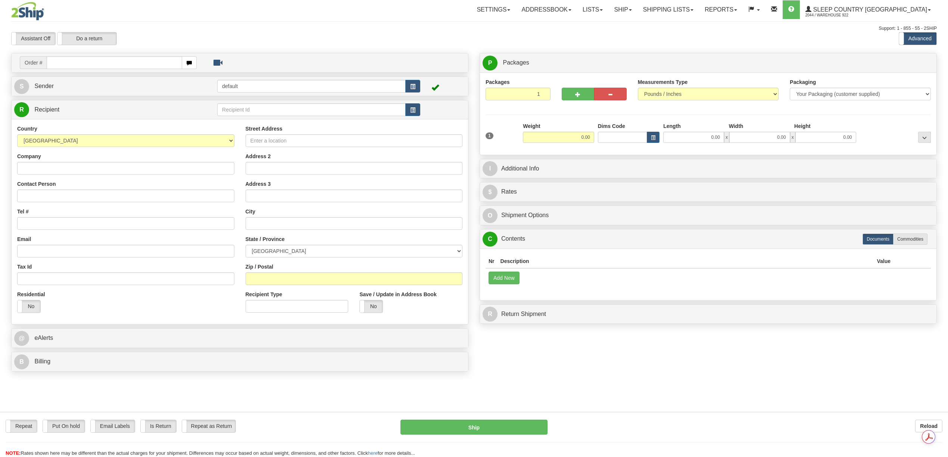
click at [709, 10] on div "Toggle navigation Settings Shipping Preferences Fields Preferences New" at bounding box center [474, 228] width 948 height 457
click at [699, 10] on link "Shipping lists" at bounding box center [668, 9] width 62 height 19
click at [677, 25] on span "Current Shipments" at bounding box center [655, 26] width 44 height 6
click at [699, 12] on link "Shipping lists" at bounding box center [668, 9] width 62 height 19
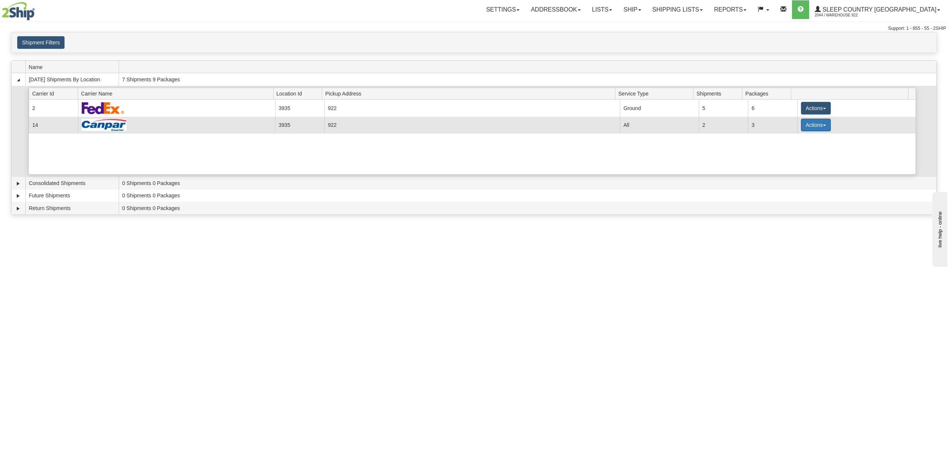
click at [816, 130] on button "Actions" at bounding box center [816, 125] width 30 height 13
click at [802, 140] on link "Details" at bounding box center [801, 139] width 60 height 10
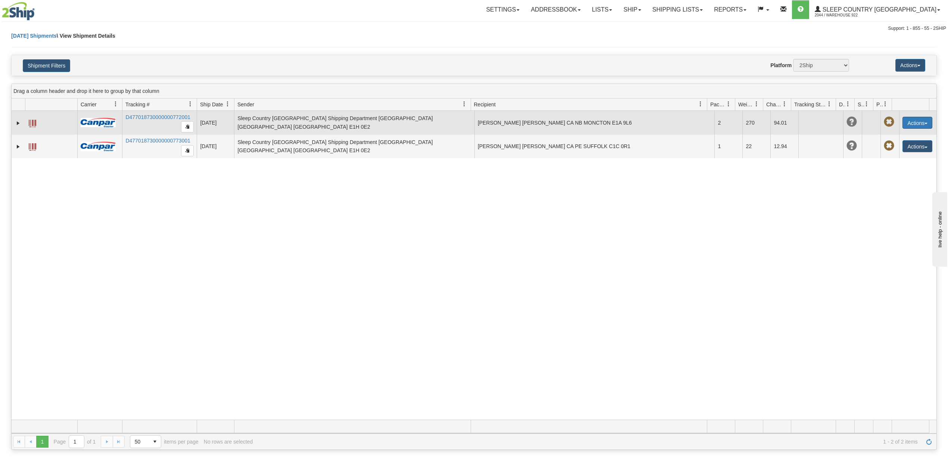
click at [914, 123] on button "Actions" at bounding box center [917, 123] width 30 height 12
click at [897, 139] on link "Edit" at bounding box center [902, 137] width 60 height 10
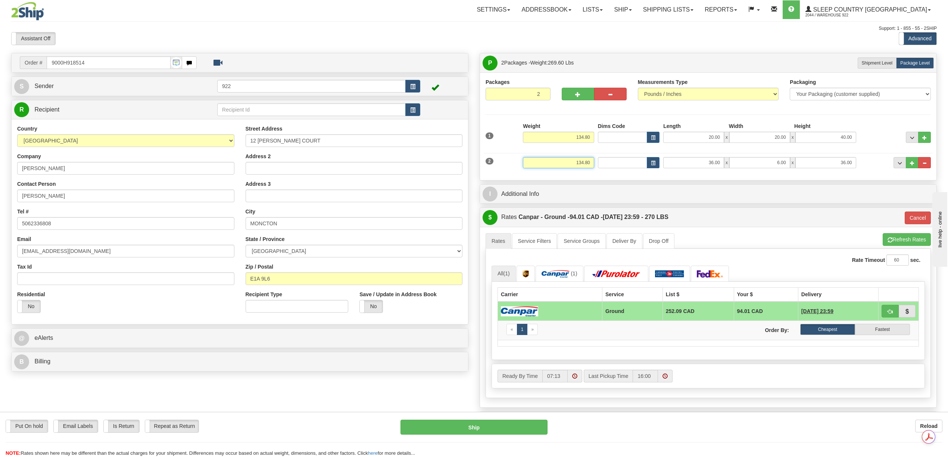
drag, startPoint x: 569, startPoint y: 160, endPoint x: 586, endPoint y: 157, distance: 16.8
click at [589, 163] on input "134.80" at bounding box center [558, 162] width 71 height 11
drag, startPoint x: 572, startPoint y: 137, endPoint x: 596, endPoint y: 139, distance: 24.4
click at [596, 139] on div "1 Weight 134.80 Dims Code x" at bounding box center [708, 135] width 449 height 26
type input "62.00"
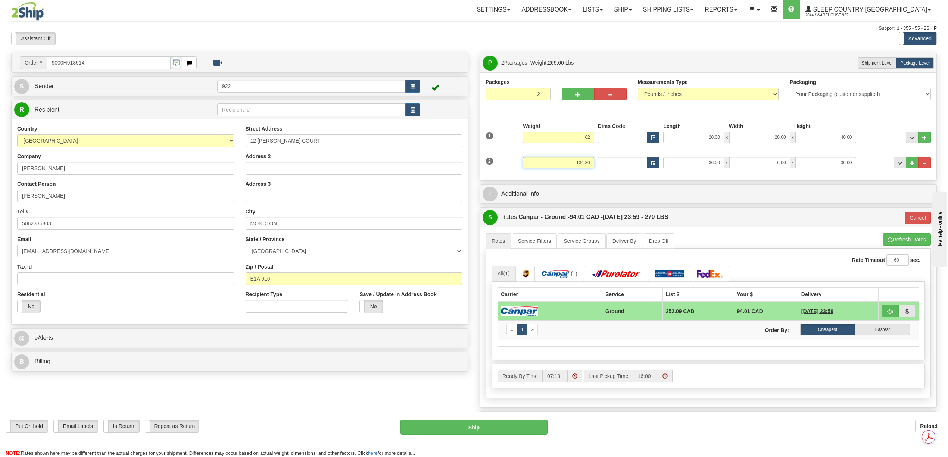
type input "1"
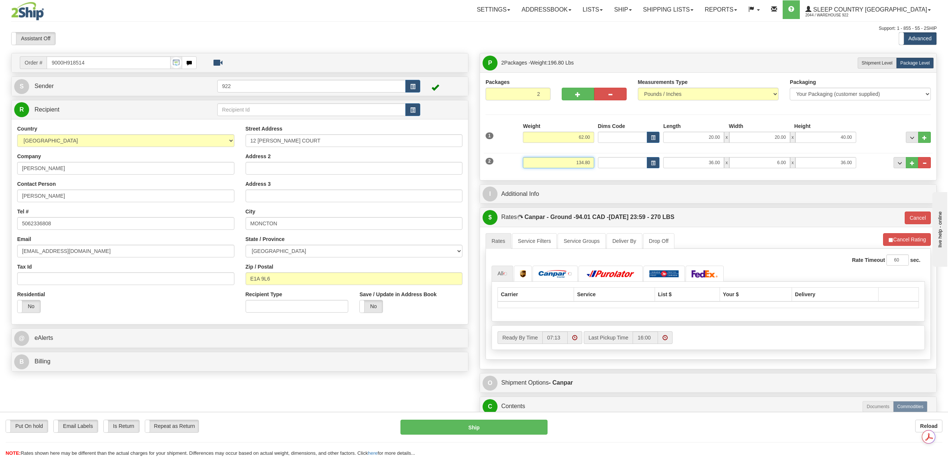
drag, startPoint x: 576, startPoint y: 163, endPoint x: 596, endPoint y: 164, distance: 19.8
click at [596, 164] on div "2 Weight 134.80 Dims Code Length Width 36.00" at bounding box center [708, 161] width 449 height 25
type input "60.00"
drag, startPoint x: 743, startPoint y: 187, endPoint x: 743, endPoint y: 191, distance: 4.2
click at [743, 187] on div "I Additional Info" at bounding box center [708, 194] width 456 height 19
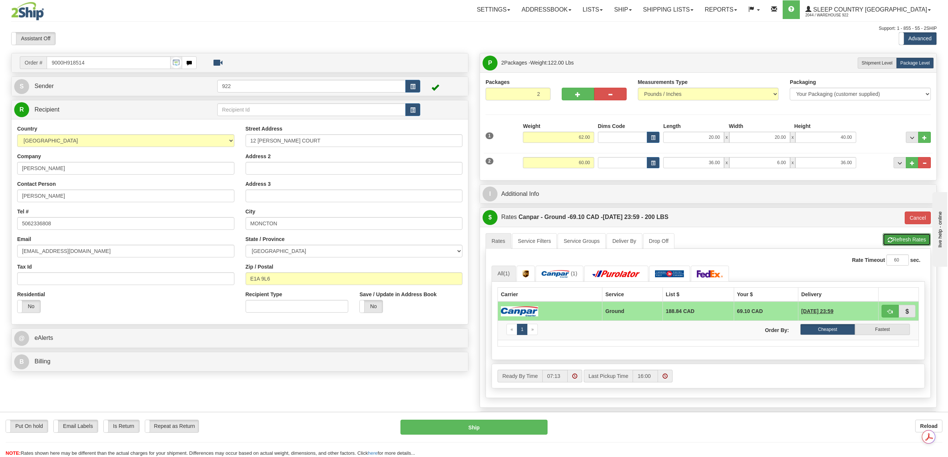
click at [892, 240] on button "Refresh Rates" at bounding box center [907, 239] width 48 height 13
type input "1"
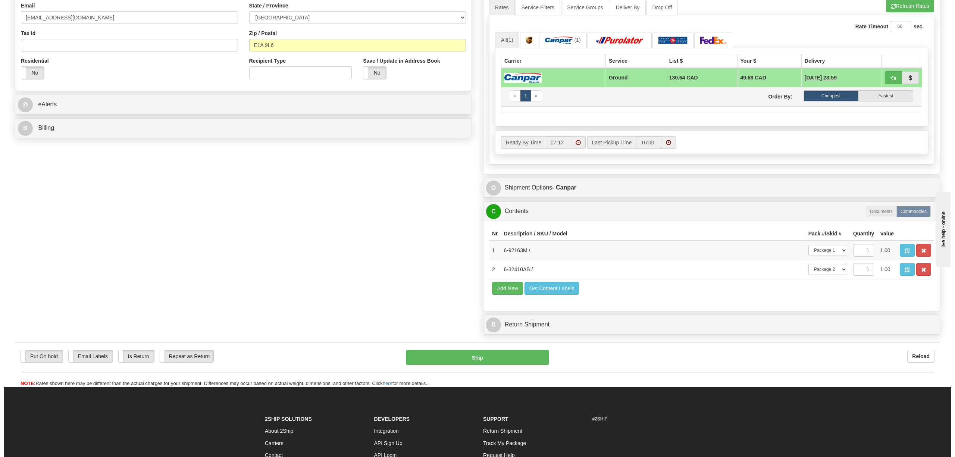
scroll to position [249, 0]
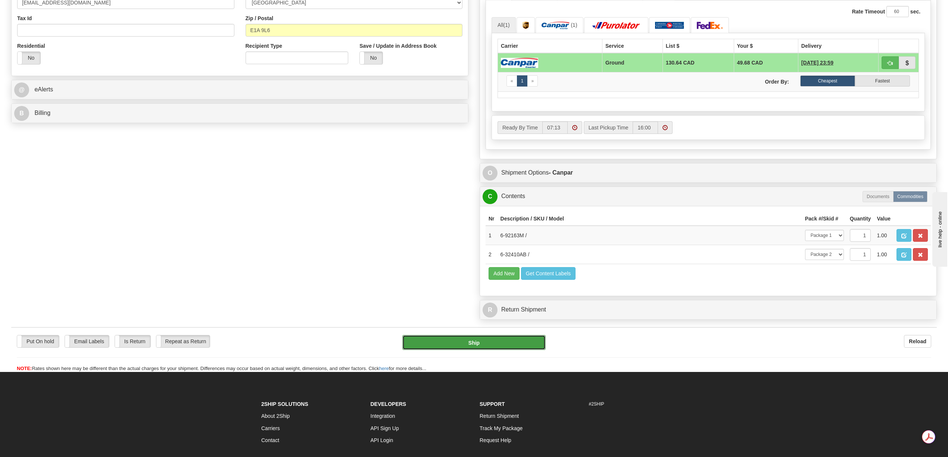
click at [497, 350] on button "Ship" at bounding box center [473, 342] width 143 height 15
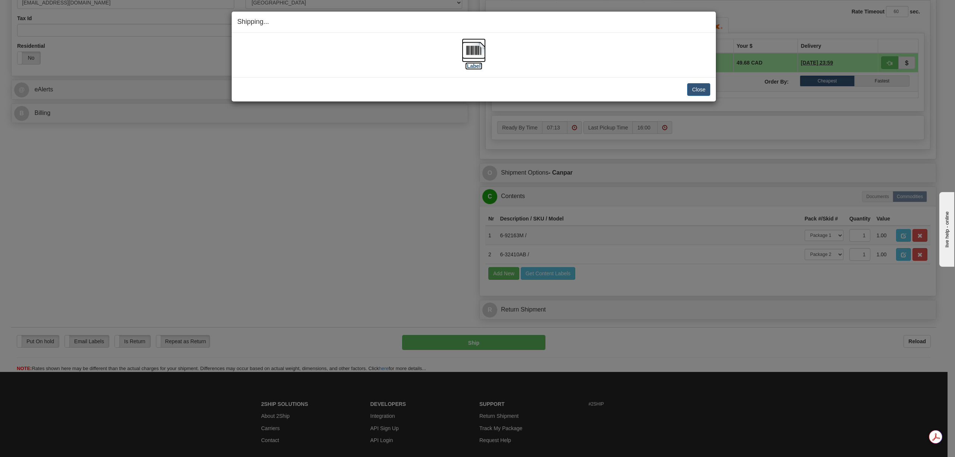
click at [468, 53] on img at bounding box center [474, 50] width 24 height 24
click at [701, 89] on button "Close" at bounding box center [698, 89] width 23 height 13
